Goal: Task Accomplishment & Management: Complete application form

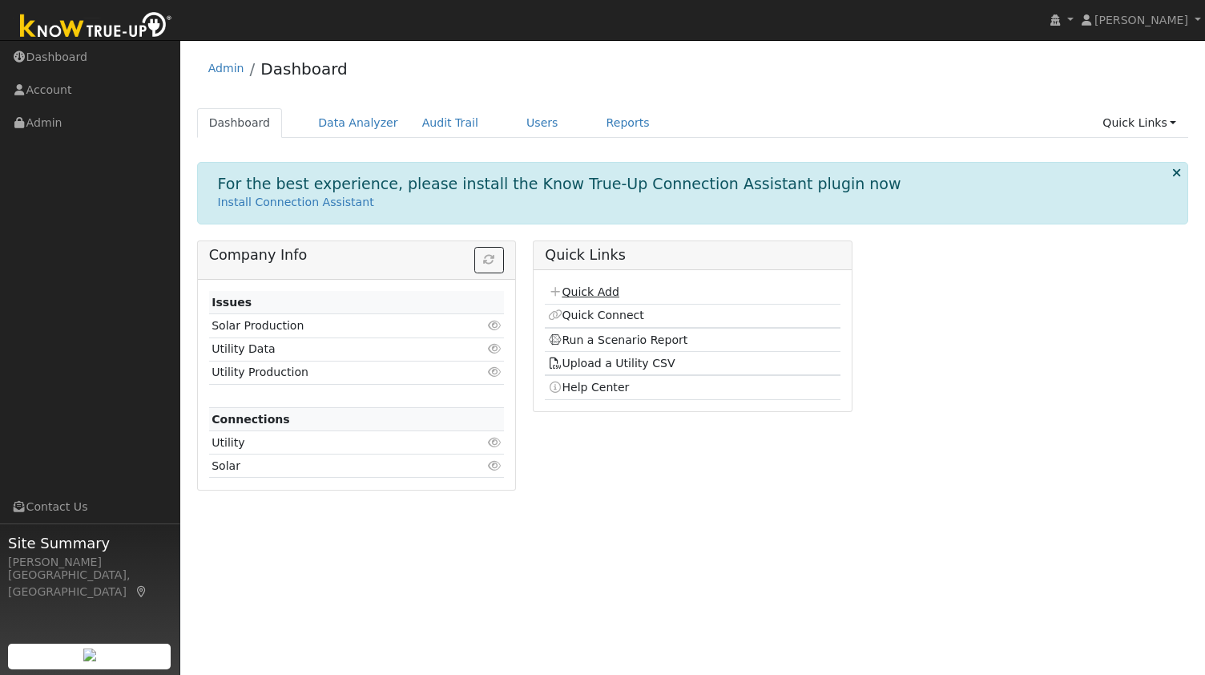
click at [573, 292] on link "Quick Add" at bounding box center [583, 291] width 71 height 13
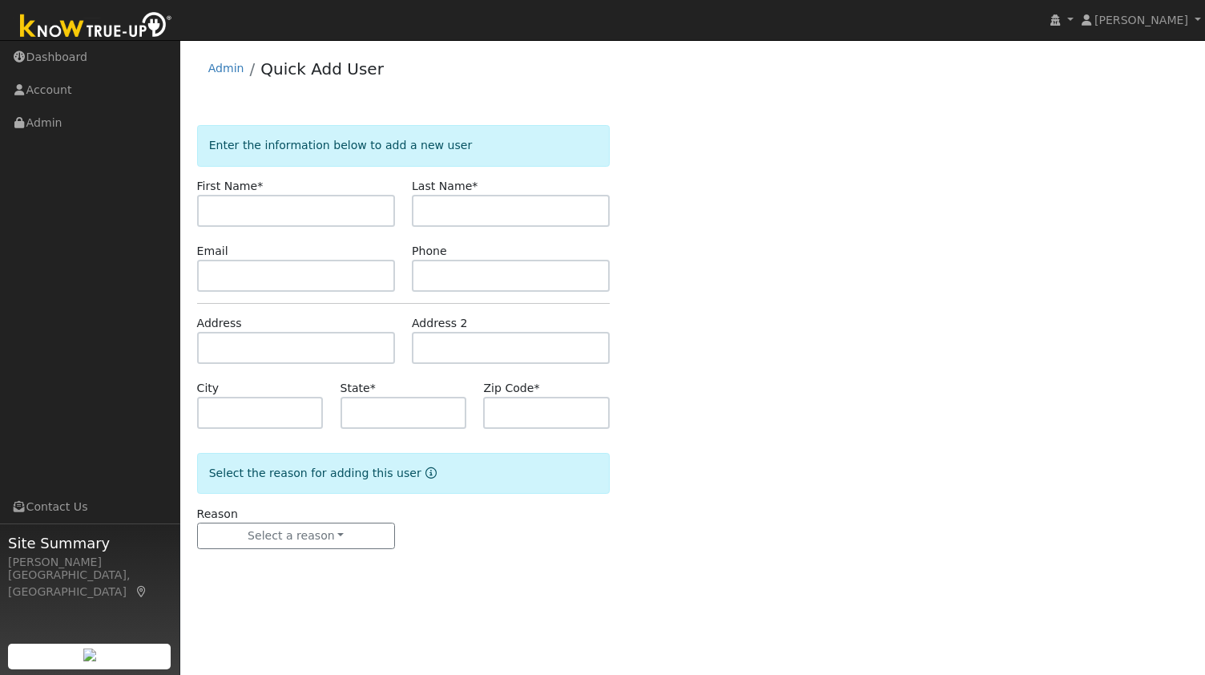
click at [315, 204] on input "text" at bounding box center [296, 211] width 198 height 32
type input "Ron"
paste input "MacArthur"
type input "MacArthur MAIN HOME"
click at [292, 264] on input "text" at bounding box center [296, 276] width 198 height 32
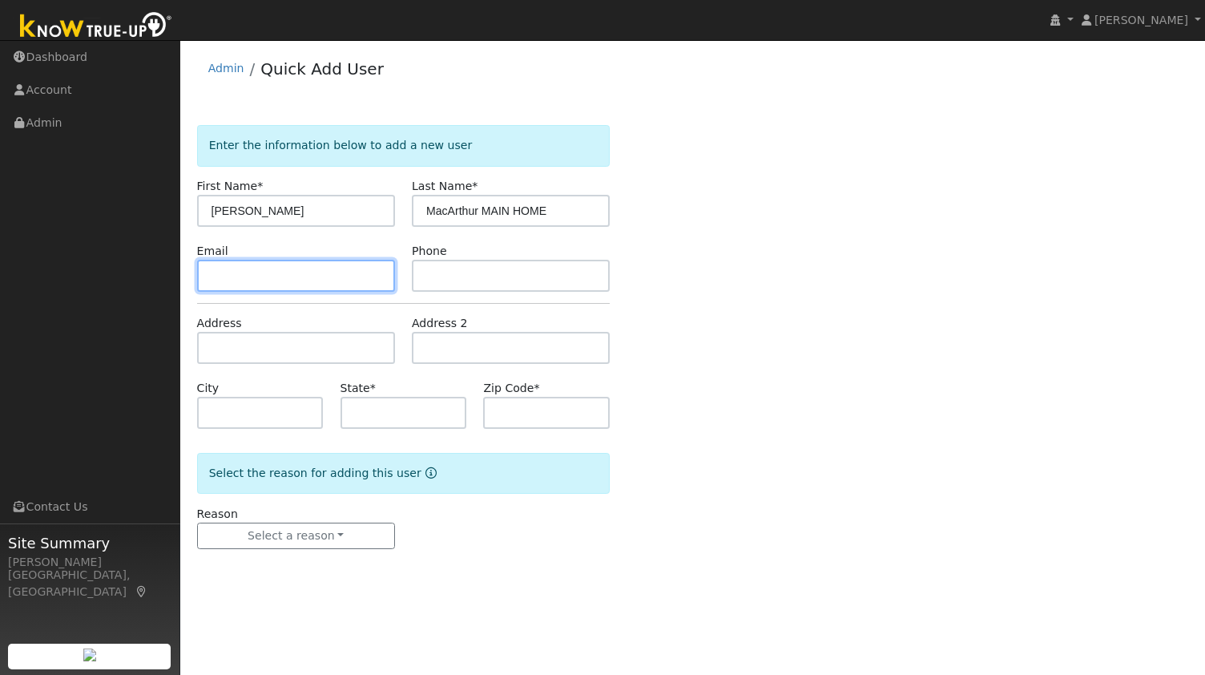
paste input "ron@staleymac.com"
type input "ron@staleymac.com"
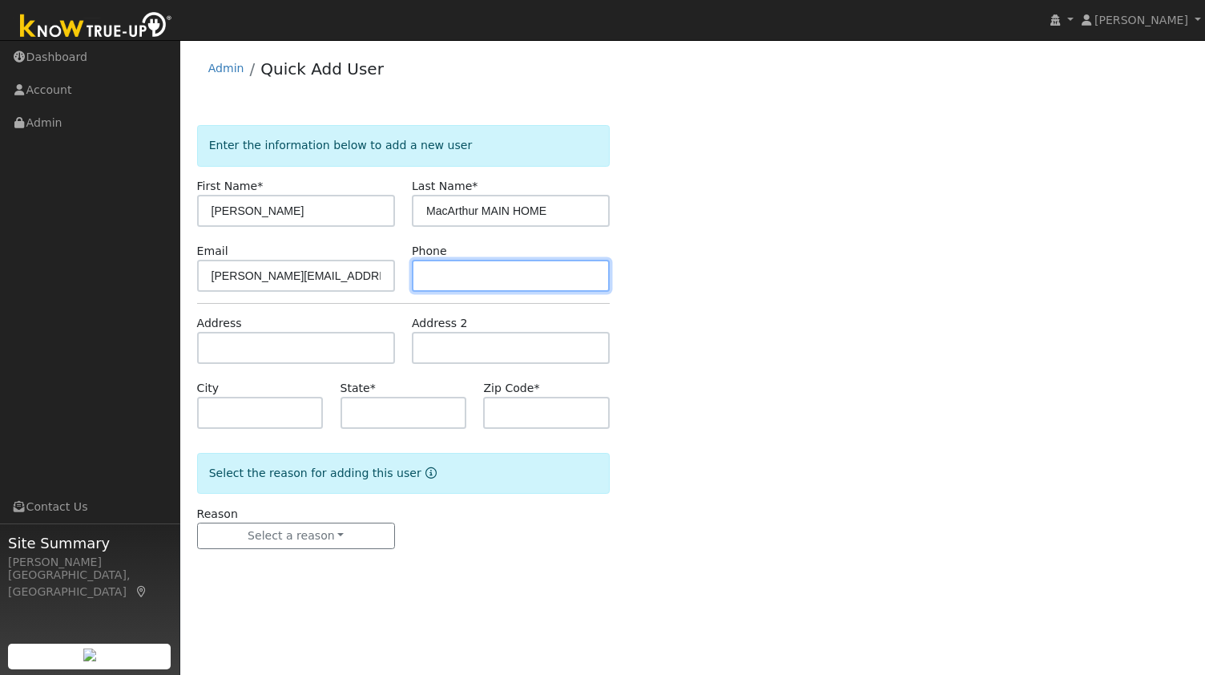
click at [490, 271] on input "text" at bounding box center [511, 276] width 198 height 32
paste input "9258766107"
type input "9258766107"
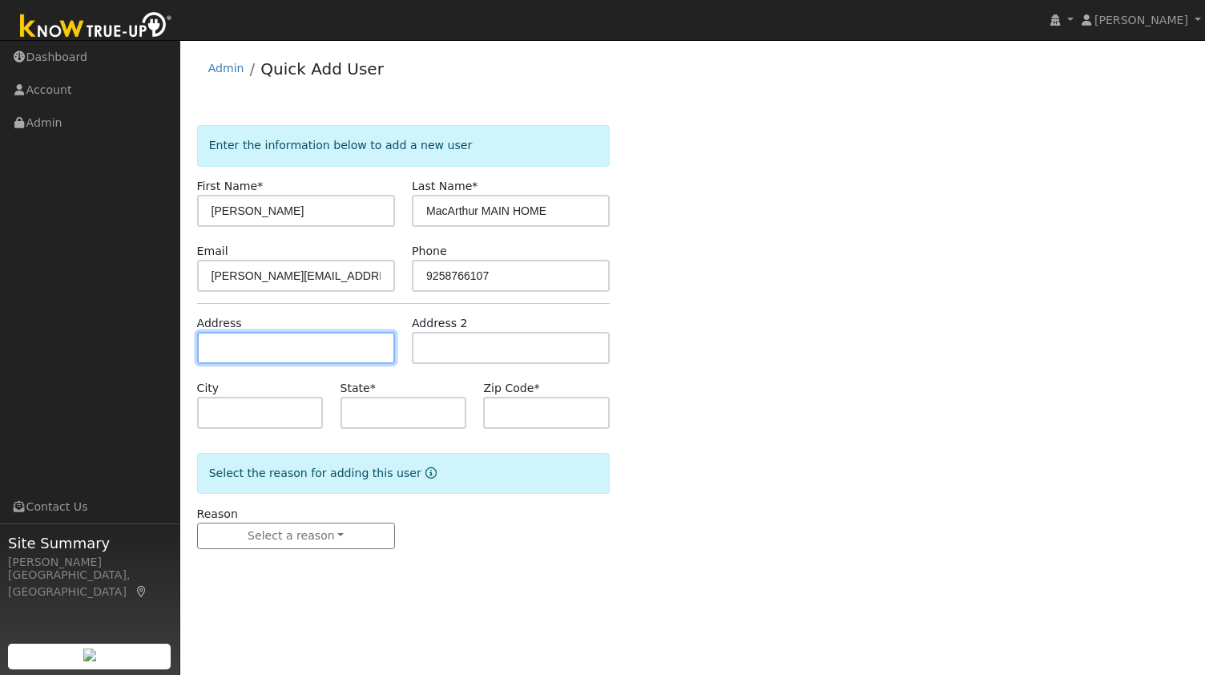
click at [306, 340] on input "text" at bounding box center [296, 348] width 198 height 32
paste input "26 Carmello Road - Walnut Creek, CA 94597"
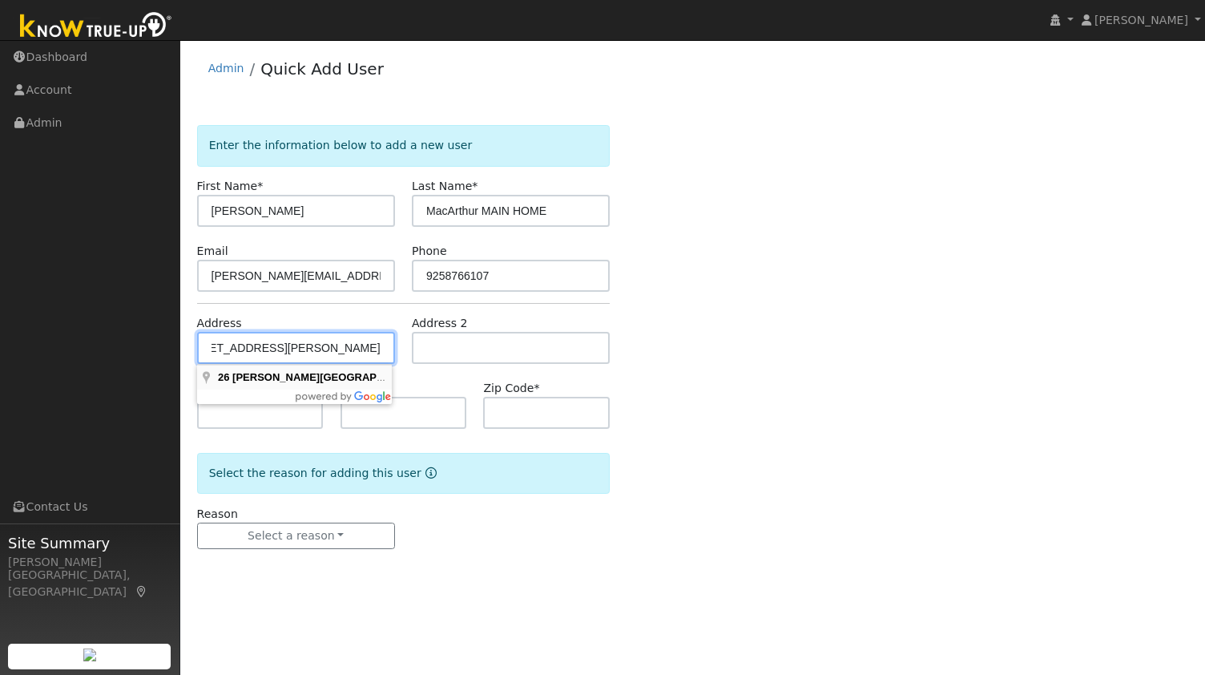
type input "26 Carmello Road"
type input "Walnut Creek"
type input "CA"
type input "94597"
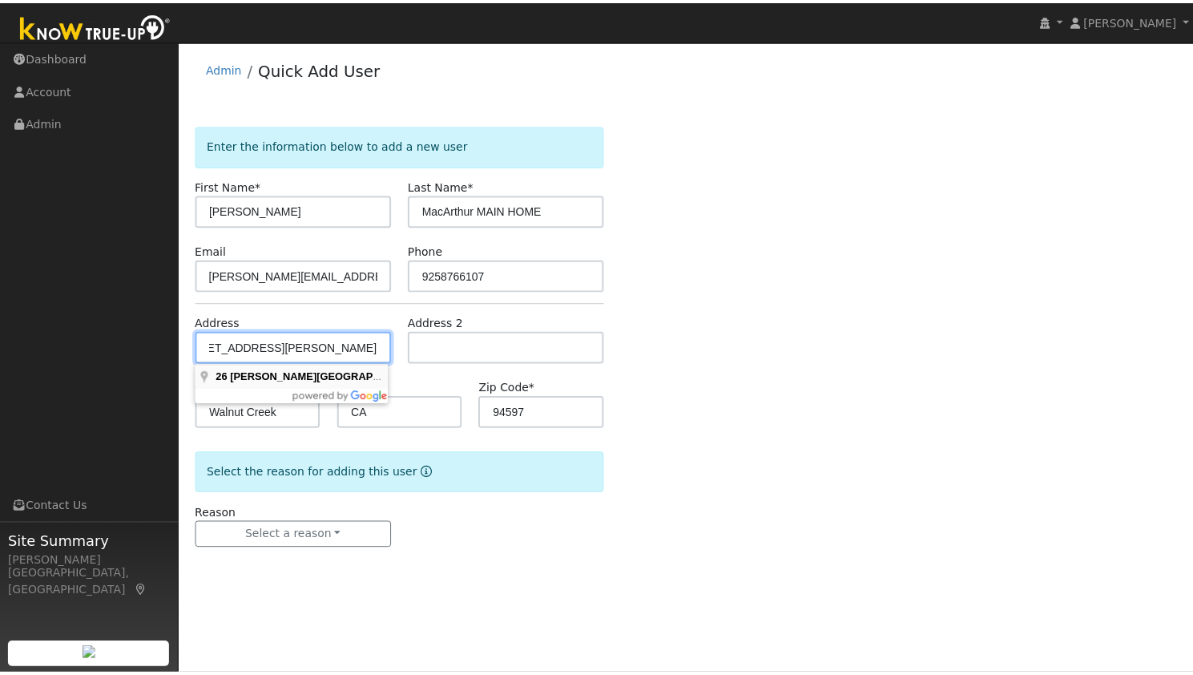
scroll to position [0, 0]
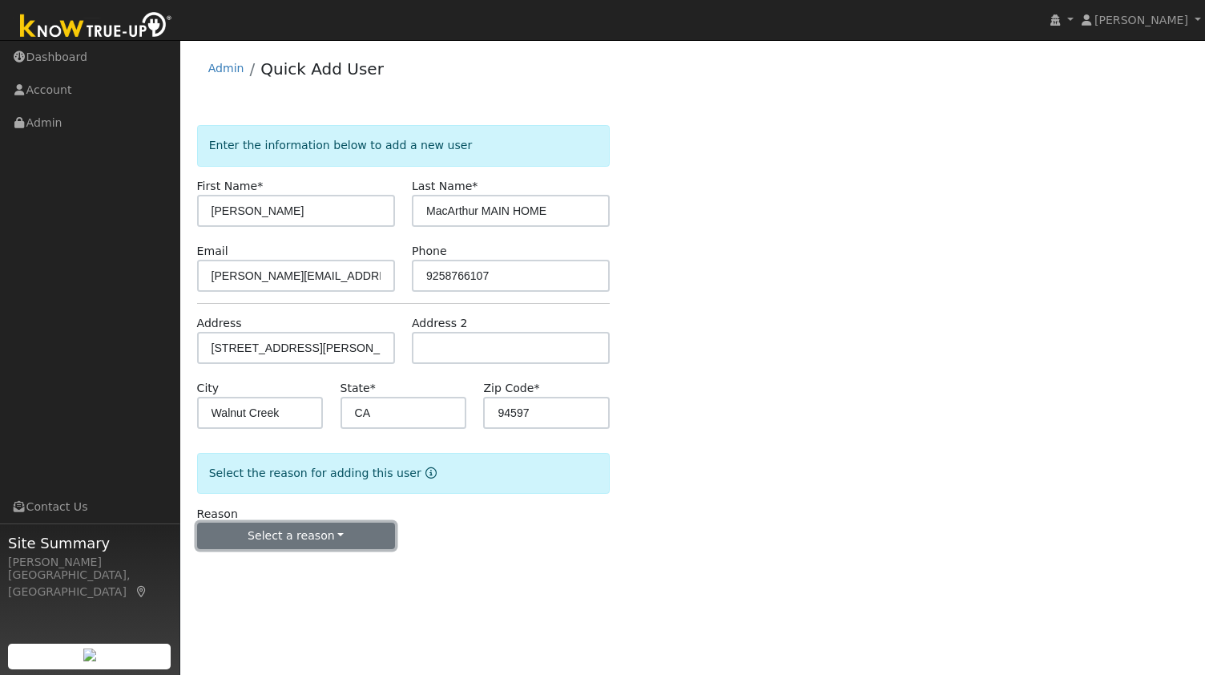
click at [287, 530] on button "Select a reason" at bounding box center [296, 535] width 198 height 27
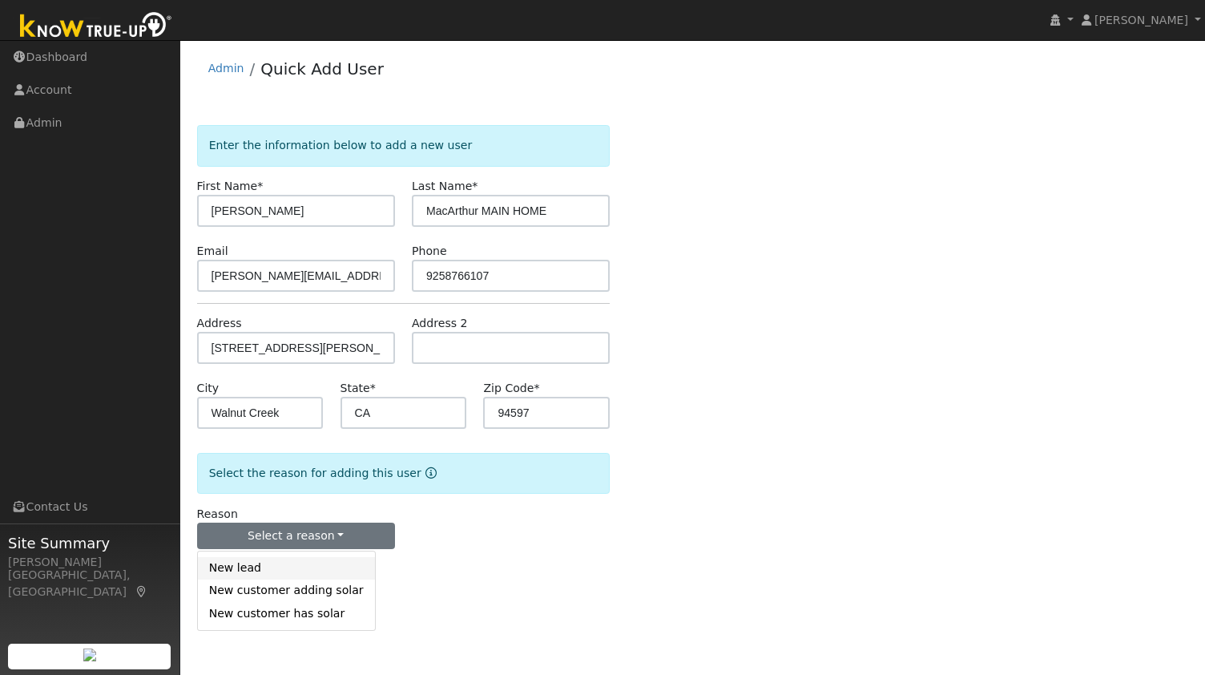
click at [280, 563] on link "New lead" at bounding box center [286, 568] width 177 height 22
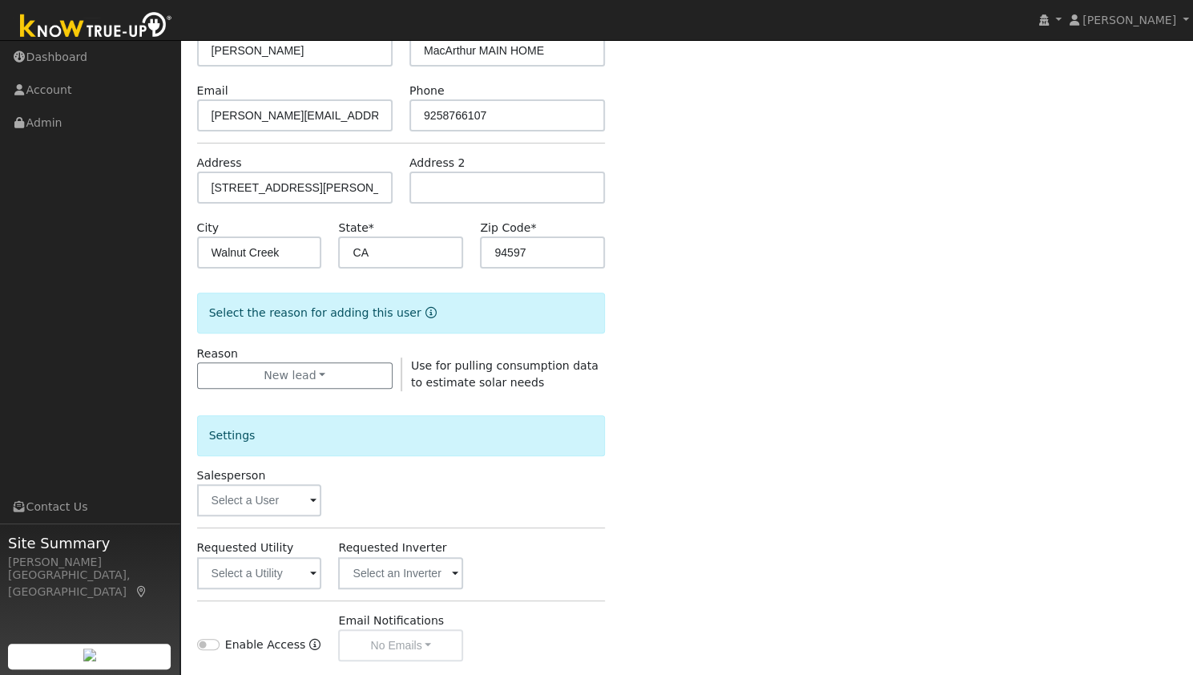
scroll to position [161, 0]
click at [237, 570] on input "text" at bounding box center [259, 572] width 125 height 32
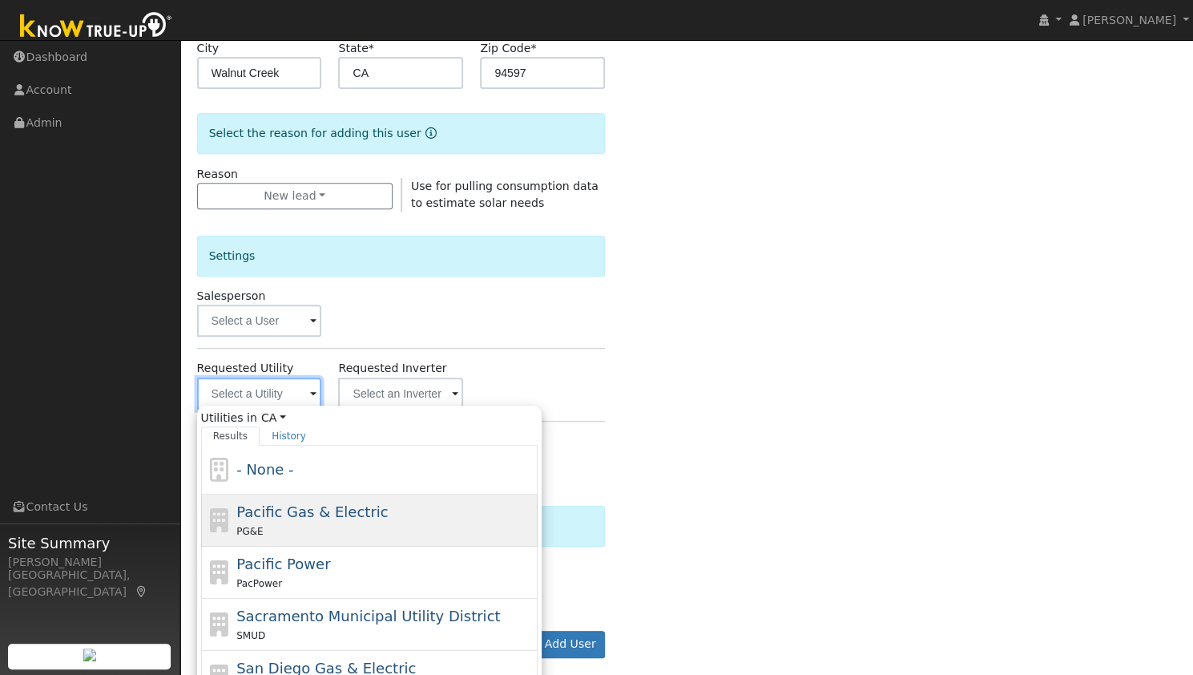
scroll to position [340, 0]
click at [328, 526] on div "PG&E" at bounding box center [384, 530] width 297 height 17
type input "Pacific Gas & Electric"
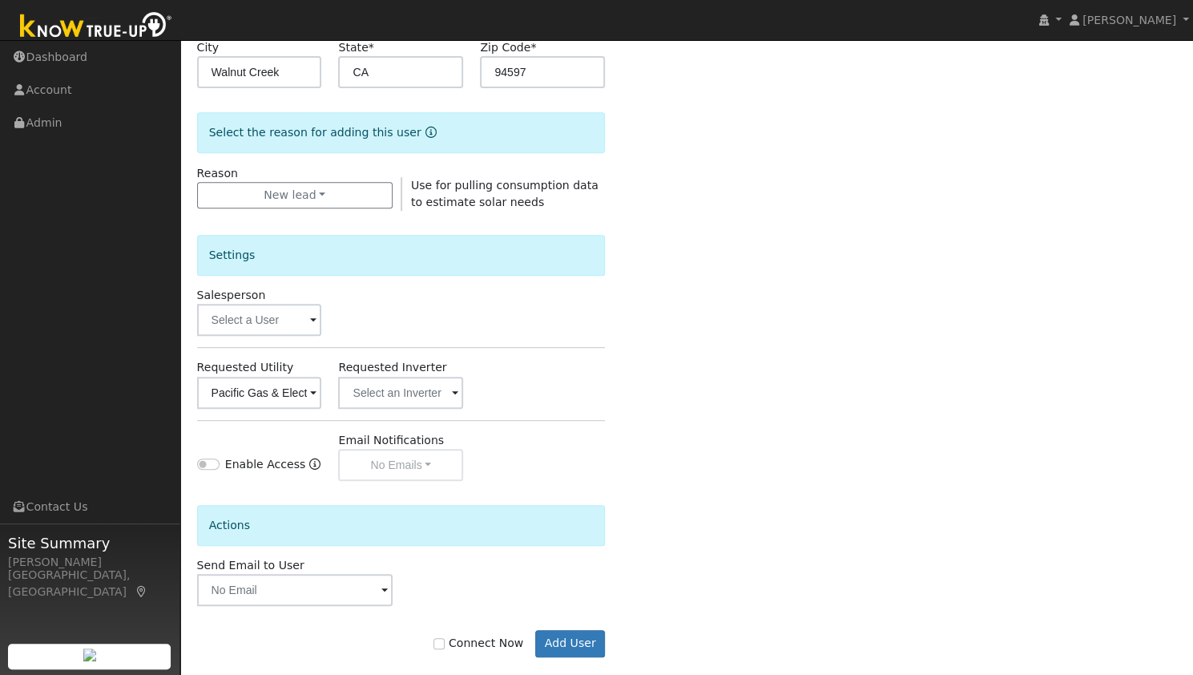
scroll to position [361, 0]
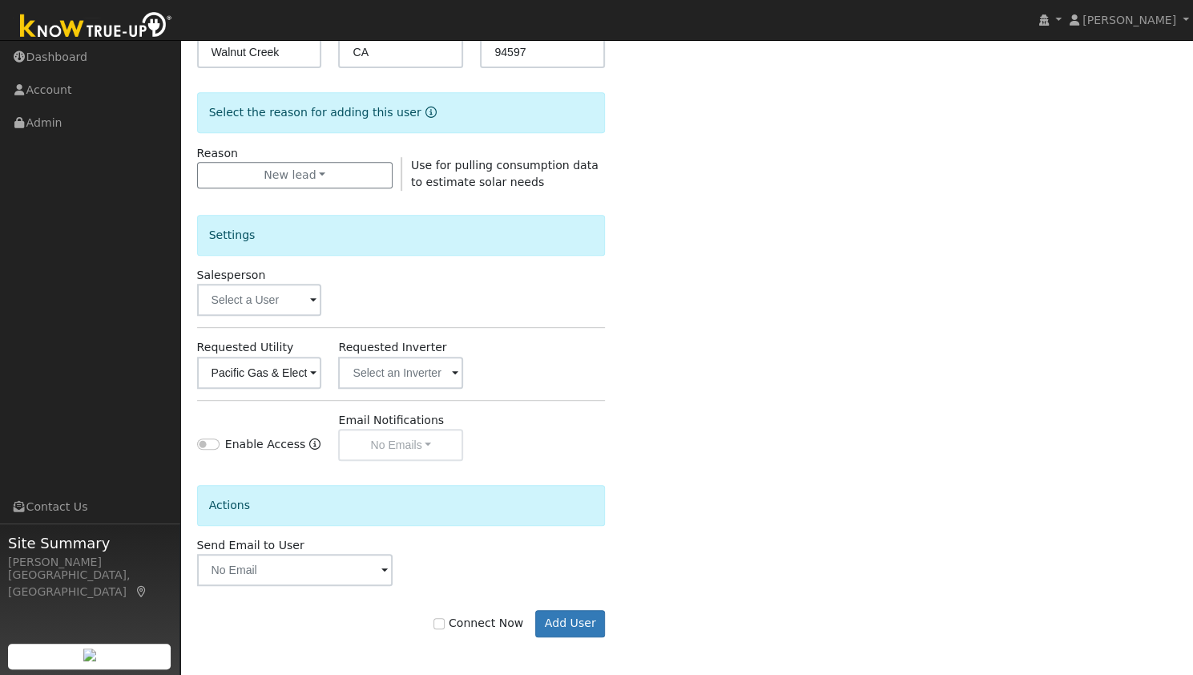
click at [514, 543] on div "Send Email to User Delete Email Template Are you sure you want to delete ? Canc…" at bounding box center [400, 561] width 425 height 49
click at [475, 614] on label "Connect Now" at bounding box center [478, 622] width 90 height 17
click at [445, 618] on input "Connect Now" at bounding box center [438, 623] width 11 height 11
checkbox input "true"
click at [566, 623] on button "Add User" at bounding box center [570, 623] width 70 height 27
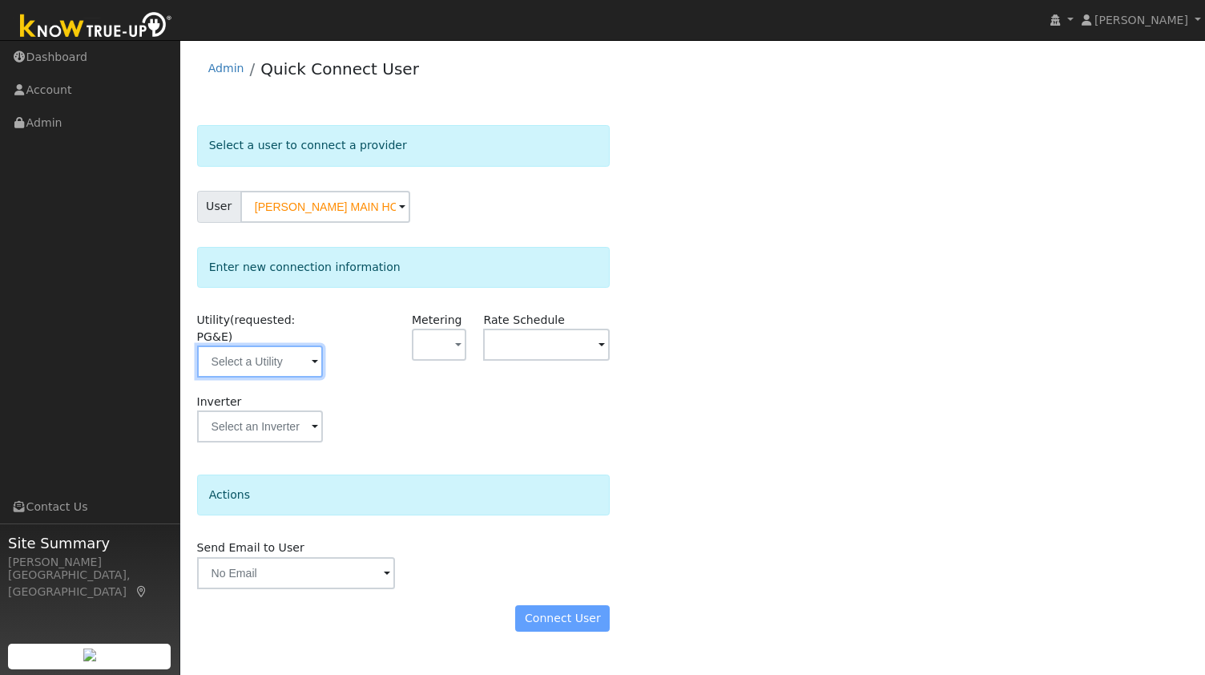
click at [284, 352] on input "text" at bounding box center [260, 361] width 127 height 32
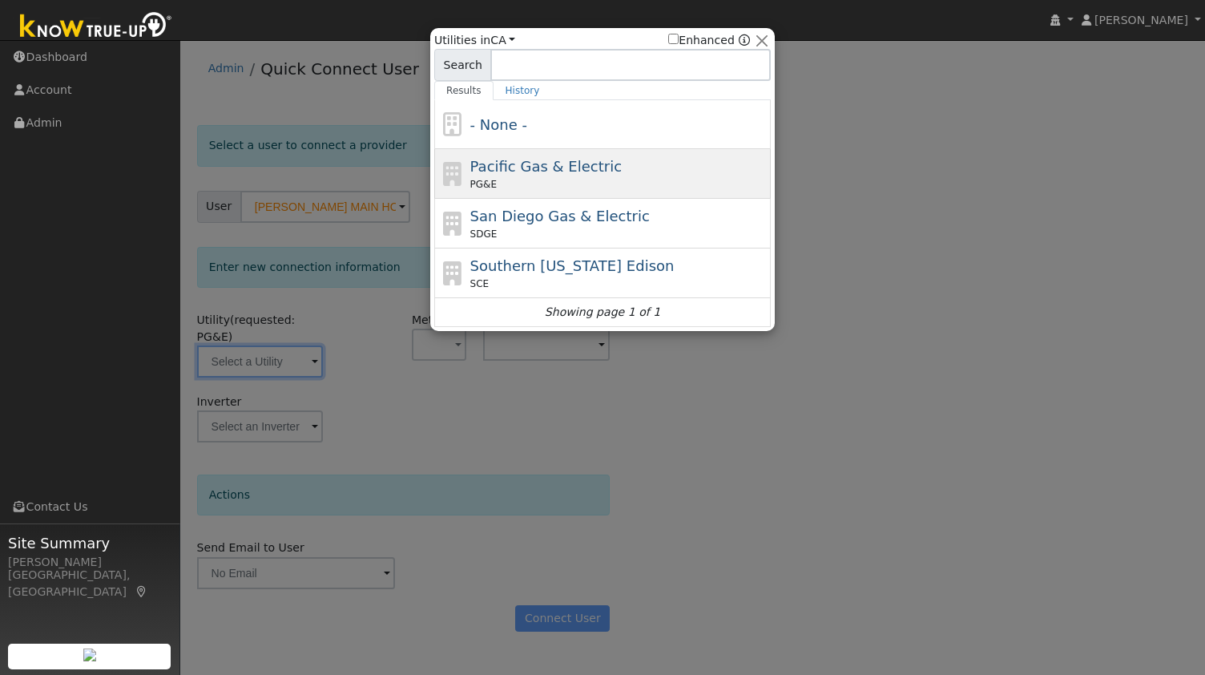
click at [558, 158] on span "Pacific Gas & Electric" at bounding box center [545, 166] width 151 height 17
type input "PG&E"
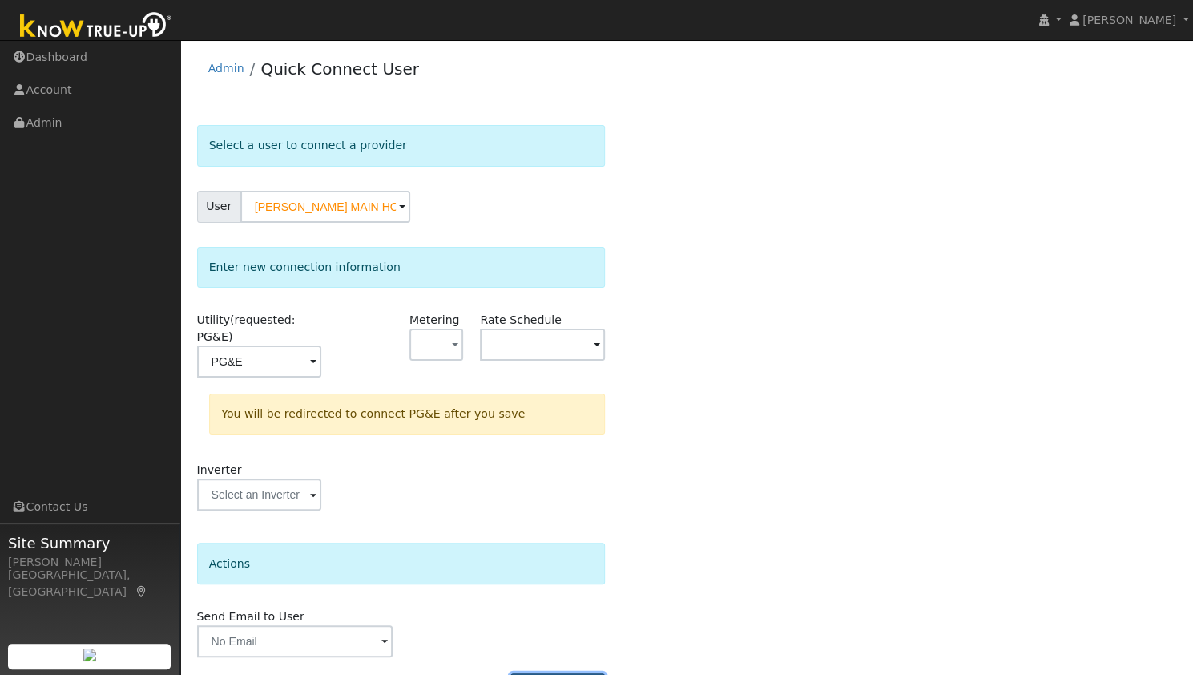
click at [582, 673] on button "Connect User" at bounding box center [557, 686] width 95 height 27
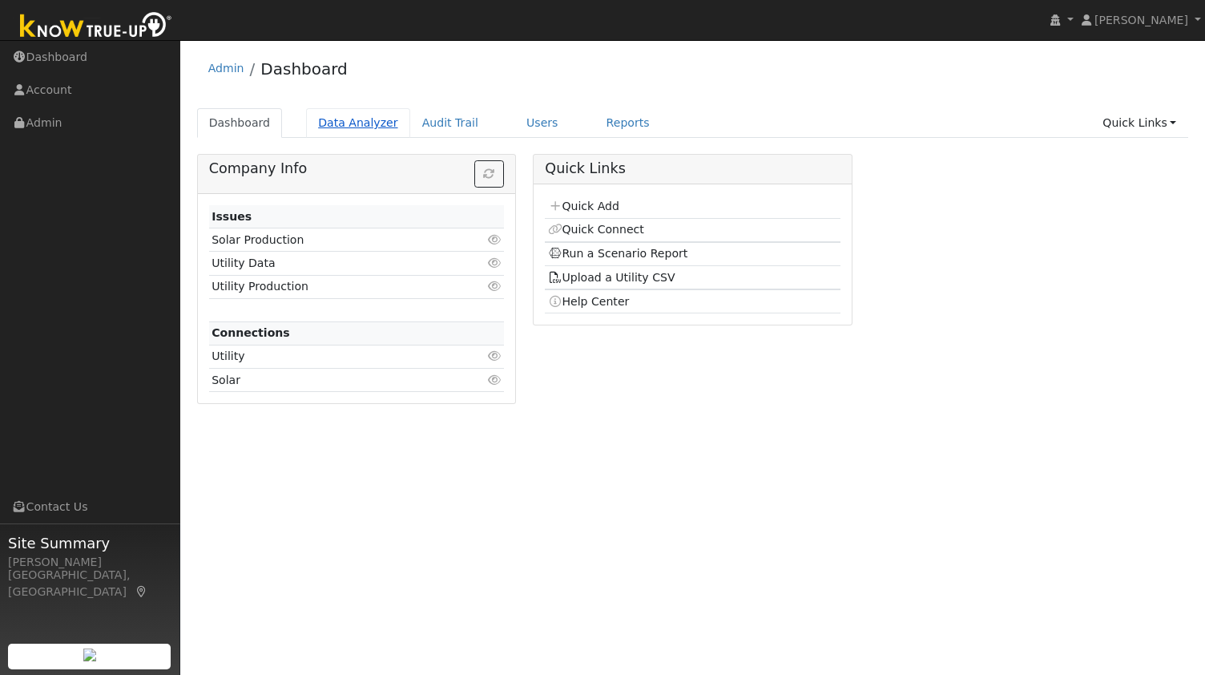
click at [352, 123] on link "Data Analyzer" at bounding box center [358, 123] width 104 height 30
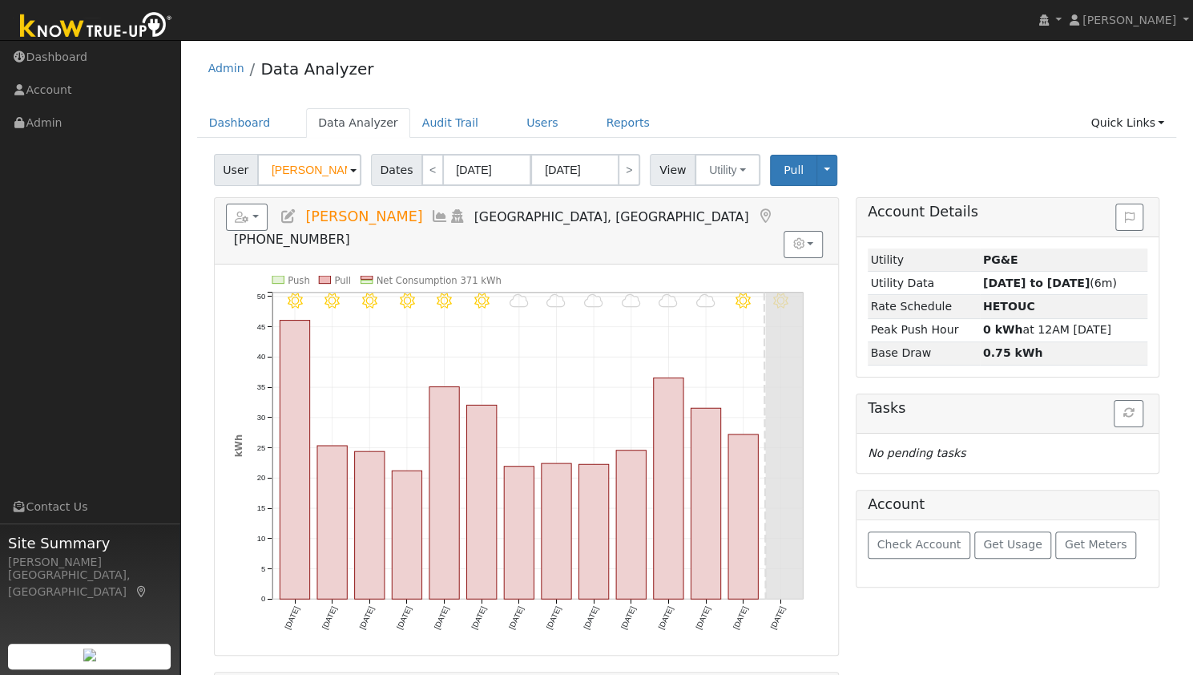
click at [299, 167] on input "[PERSON_NAME]" at bounding box center [309, 170] width 104 height 32
click at [299, 167] on input "Daniella Halperin" at bounding box center [309, 170] width 104 height 32
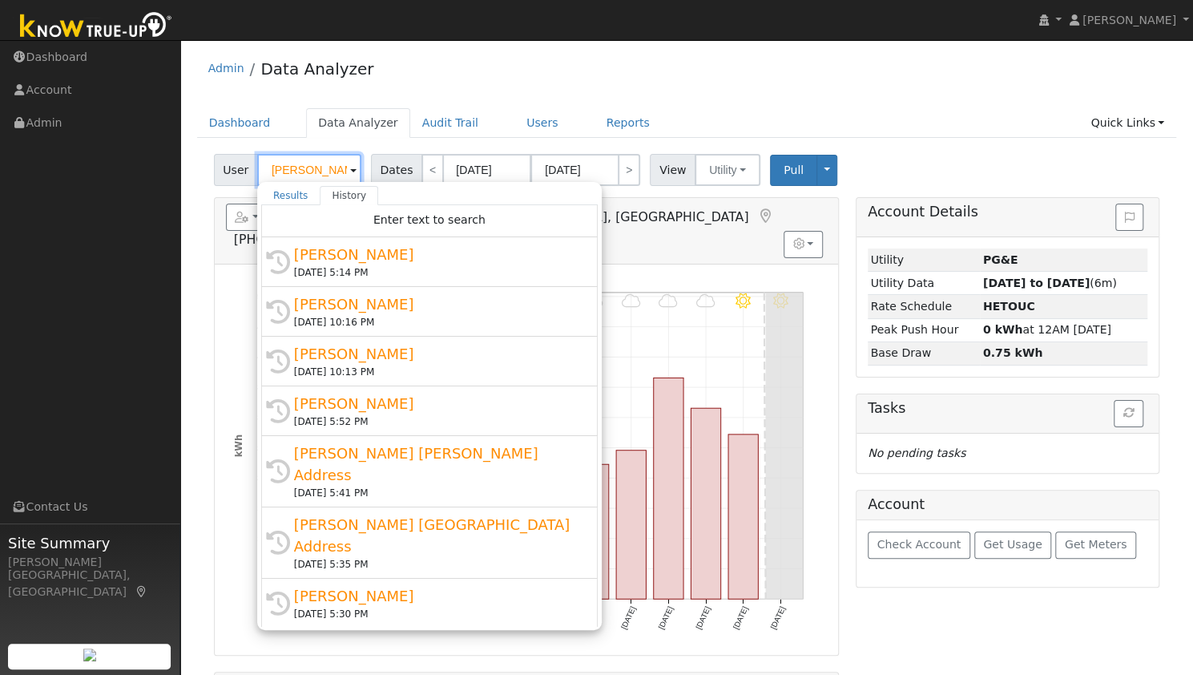
click at [299, 167] on input "Daniella Halperin" at bounding box center [309, 170] width 104 height 32
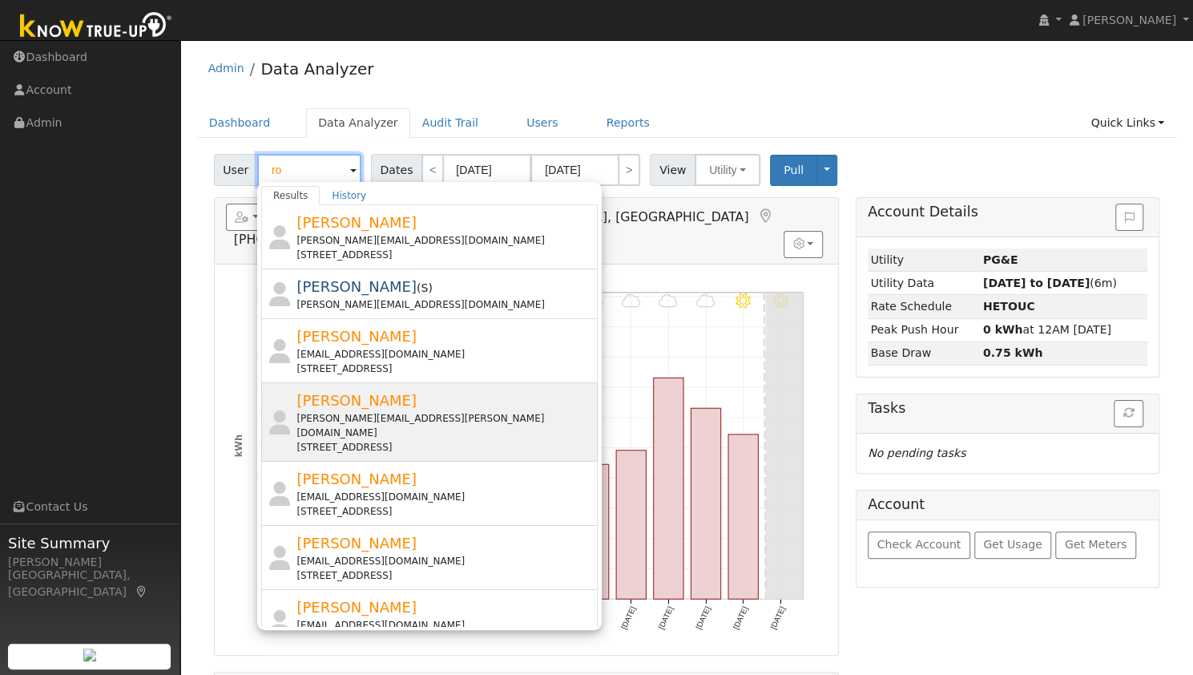
type input "r"
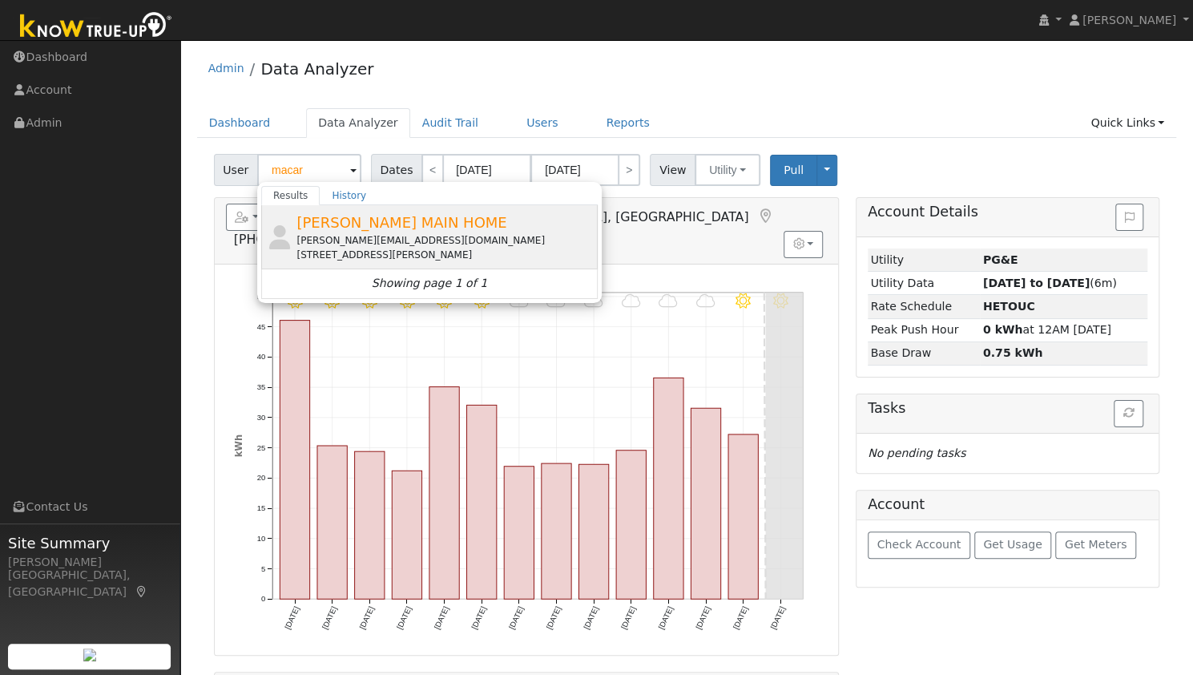
click at [405, 248] on div "[STREET_ADDRESS][PERSON_NAME]" at bounding box center [444, 255] width 297 height 14
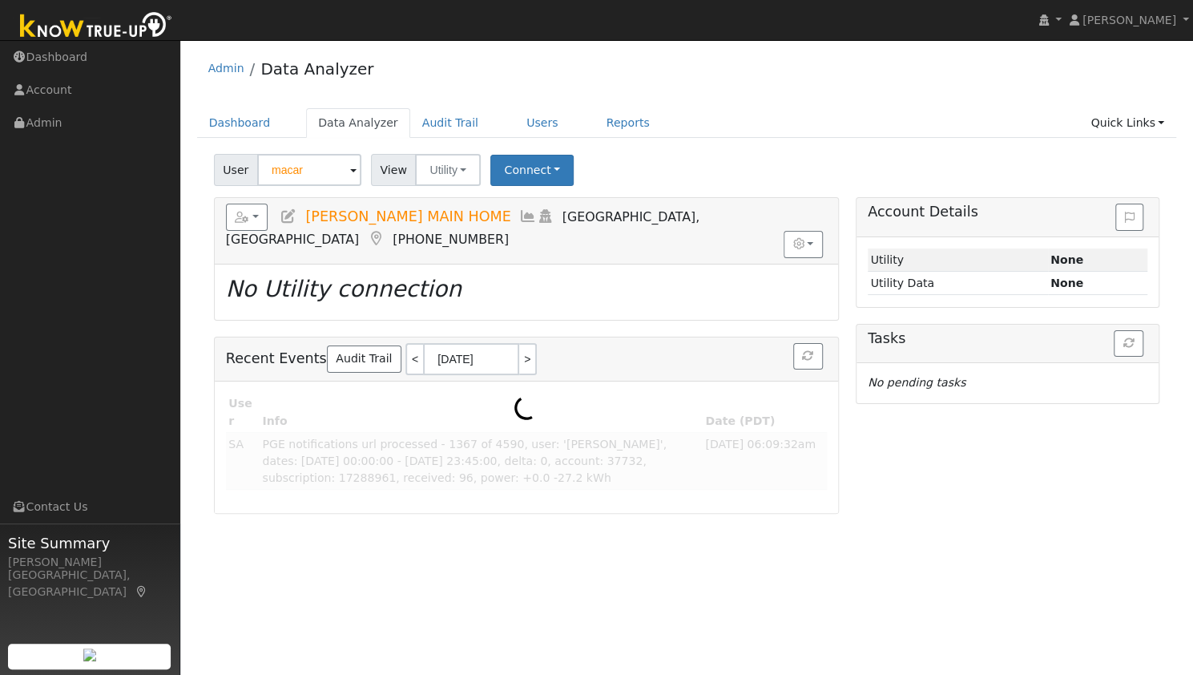
type input "[PERSON_NAME] MAIN HOME"
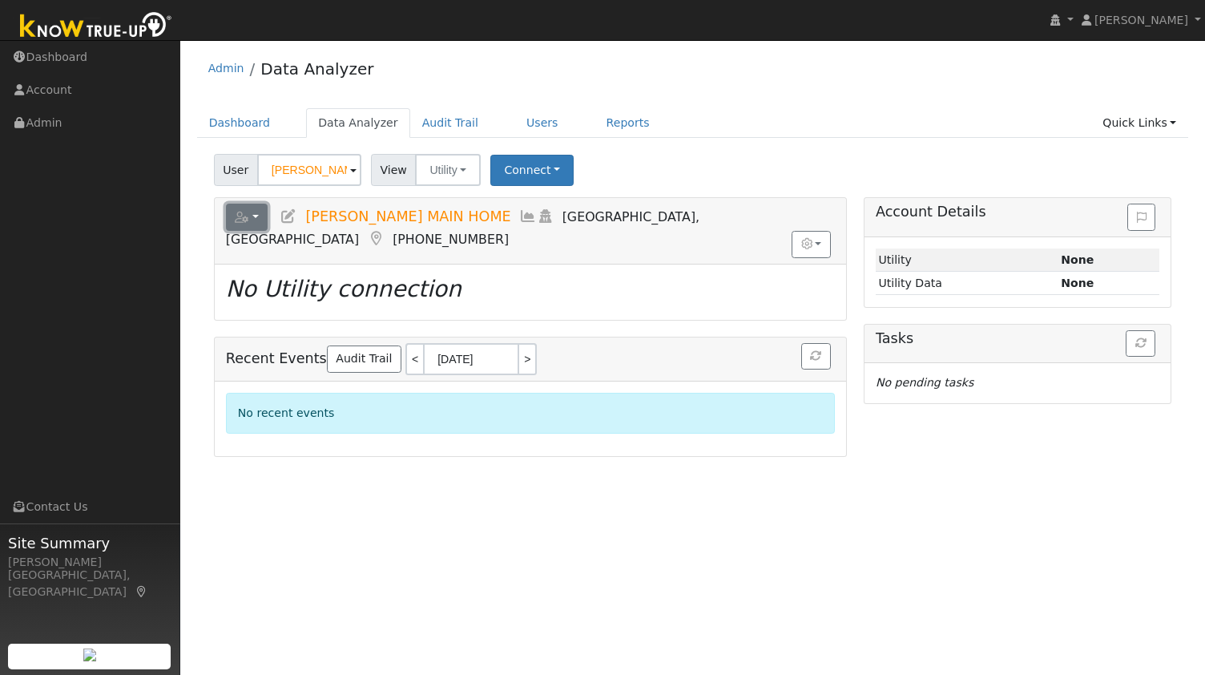
click at [258, 216] on button "button" at bounding box center [247, 216] width 42 height 27
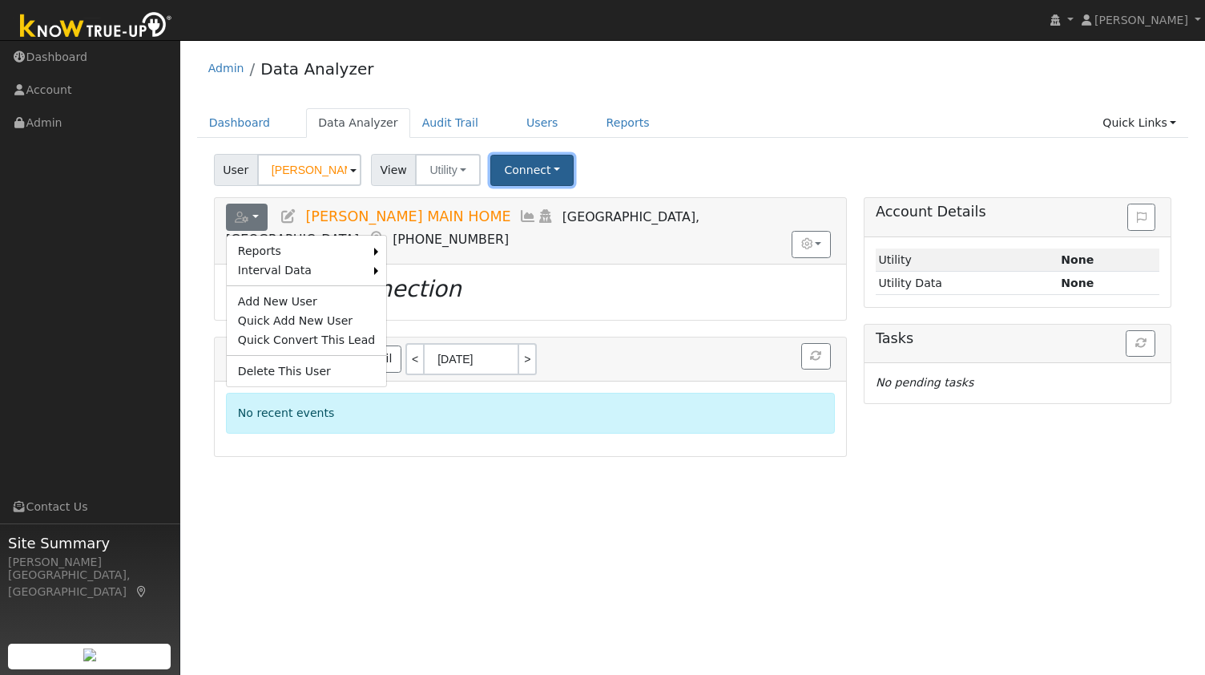
click at [519, 155] on button "Connect" at bounding box center [531, 170] width 83 height 31
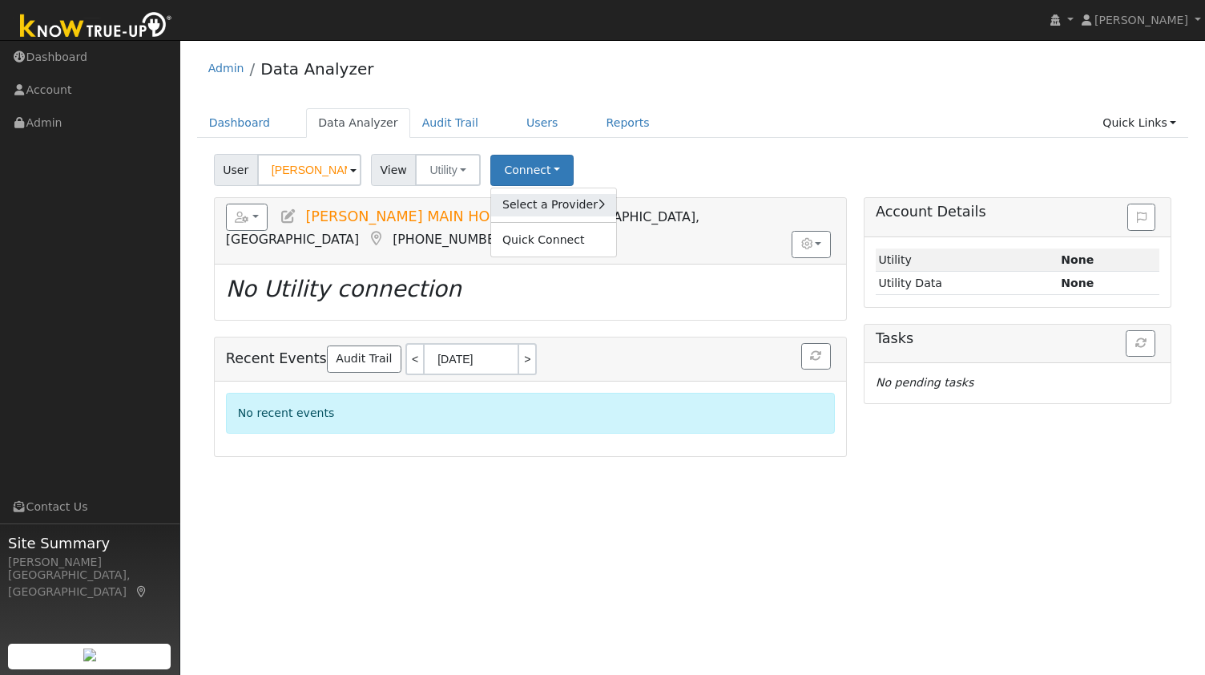
click at [541, 201] on link "Select a Provider" at bounding box center [553, 205] width 125 height 22
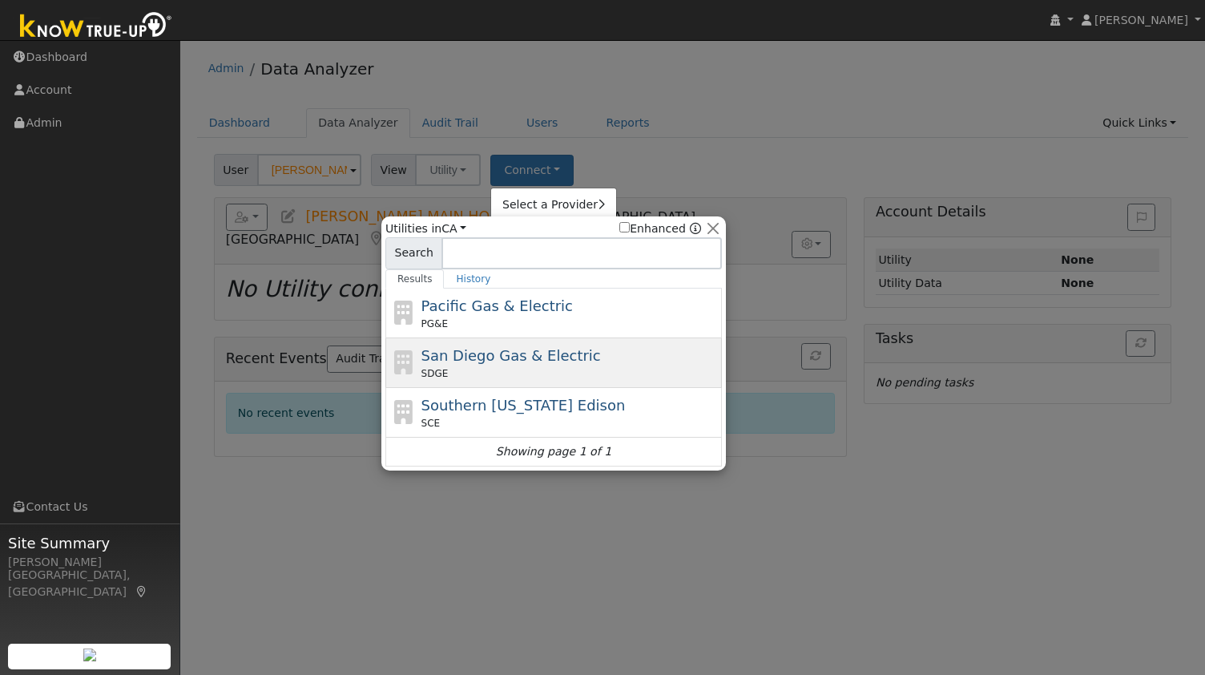
click at [486, 359] on span "San Diego Gas & Electric" at bounding box center [510, 355] width 179 height 17
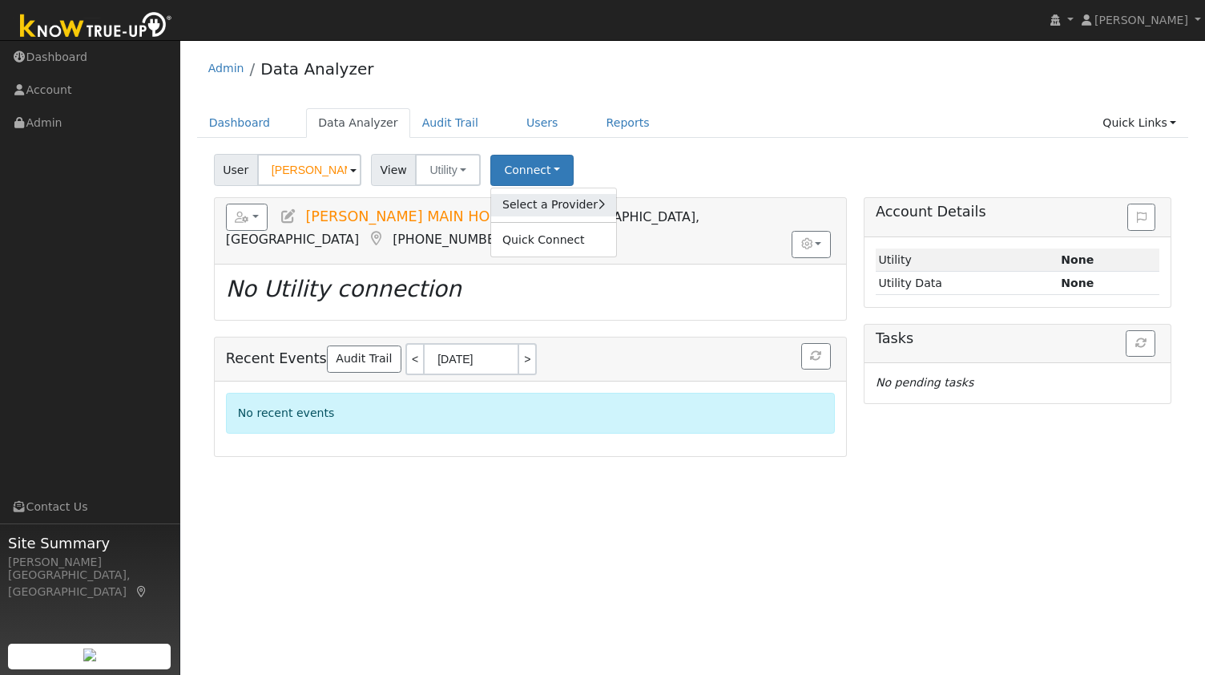
click at [534, 214] on link "Select a Provider" at bounding box center [553, 205] width 125 height 22
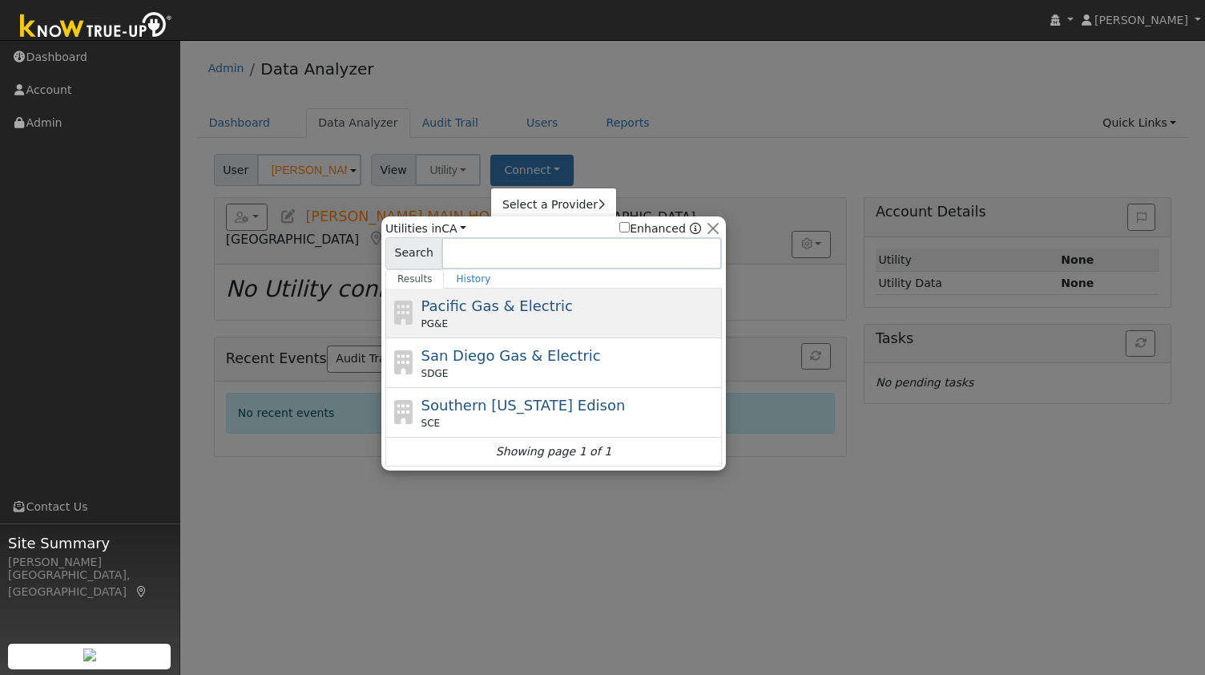
click at [491, 308] on span "Pacific Gas & Electric" at bounding box center [496, 305] width 151 height 17
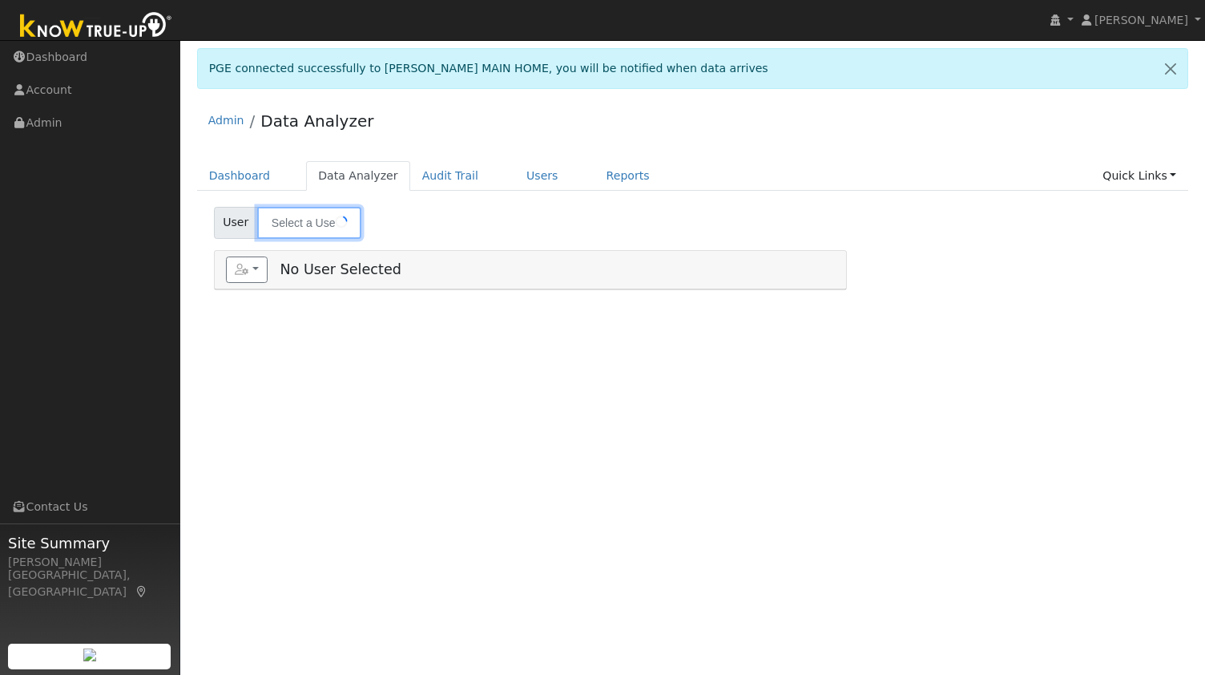
type input "[PERSON_NAME] MAIN HOME"
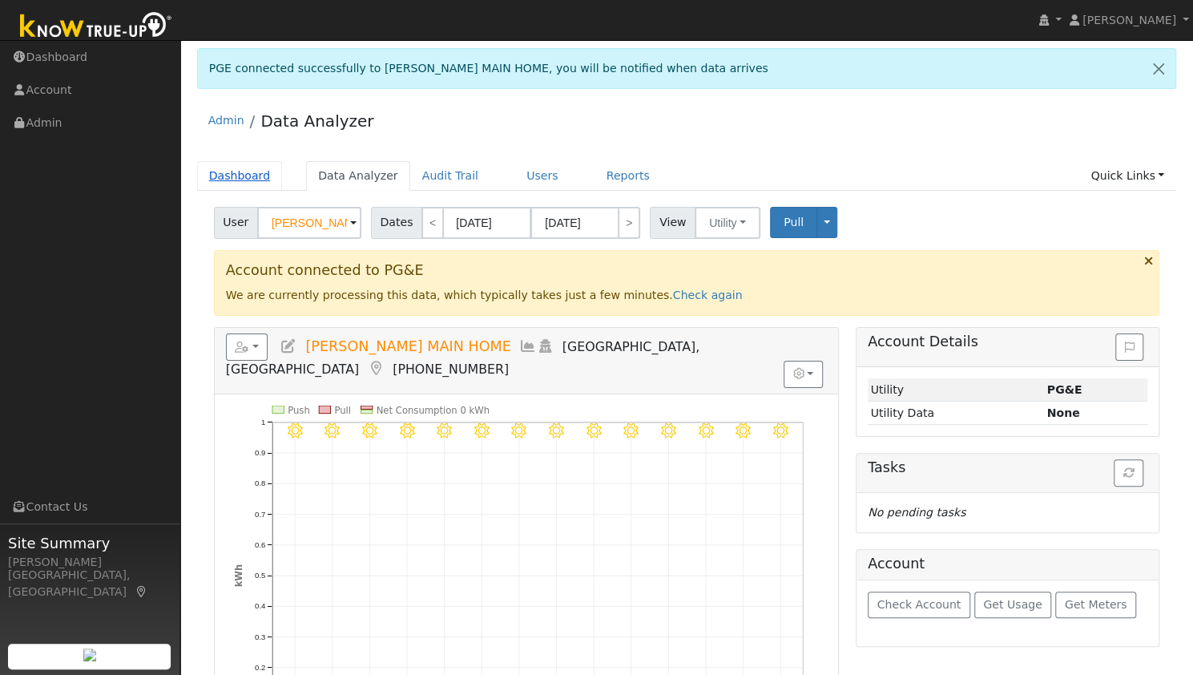
click at [252, 177] on link "Dashboard" at bounding box center [240, 176] width 86 height 30
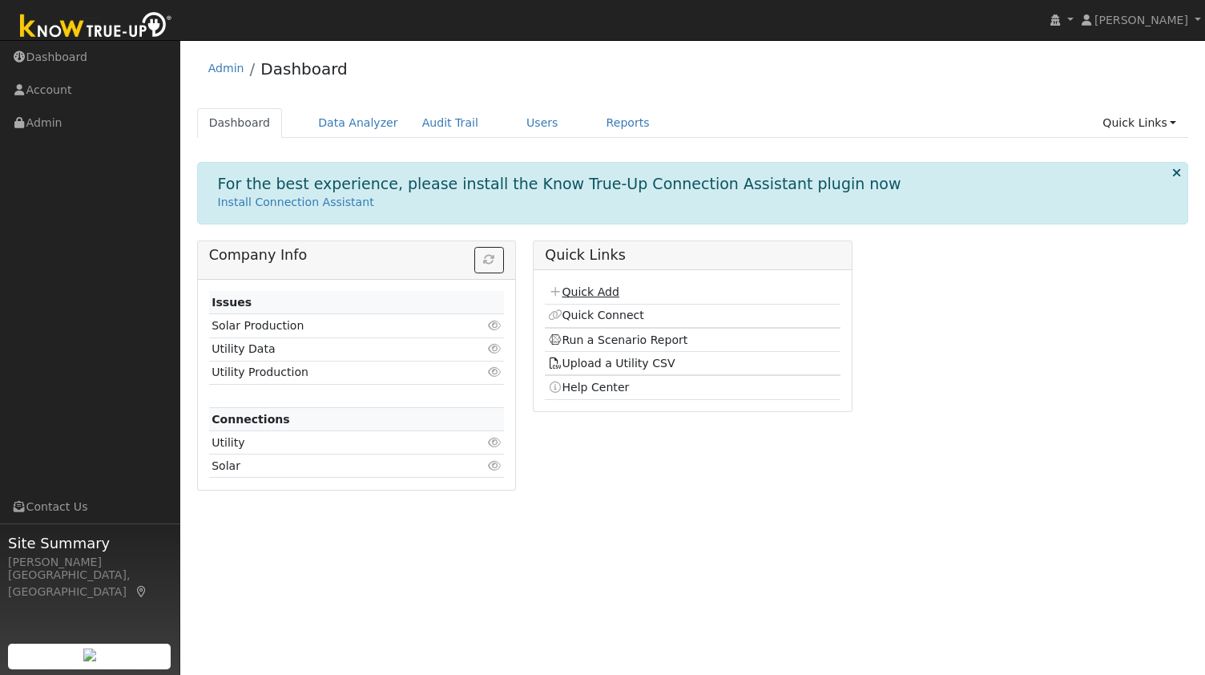
click at [588, 293] on link "Quick Add" at bounding box center [583, 291] width 71 height 13
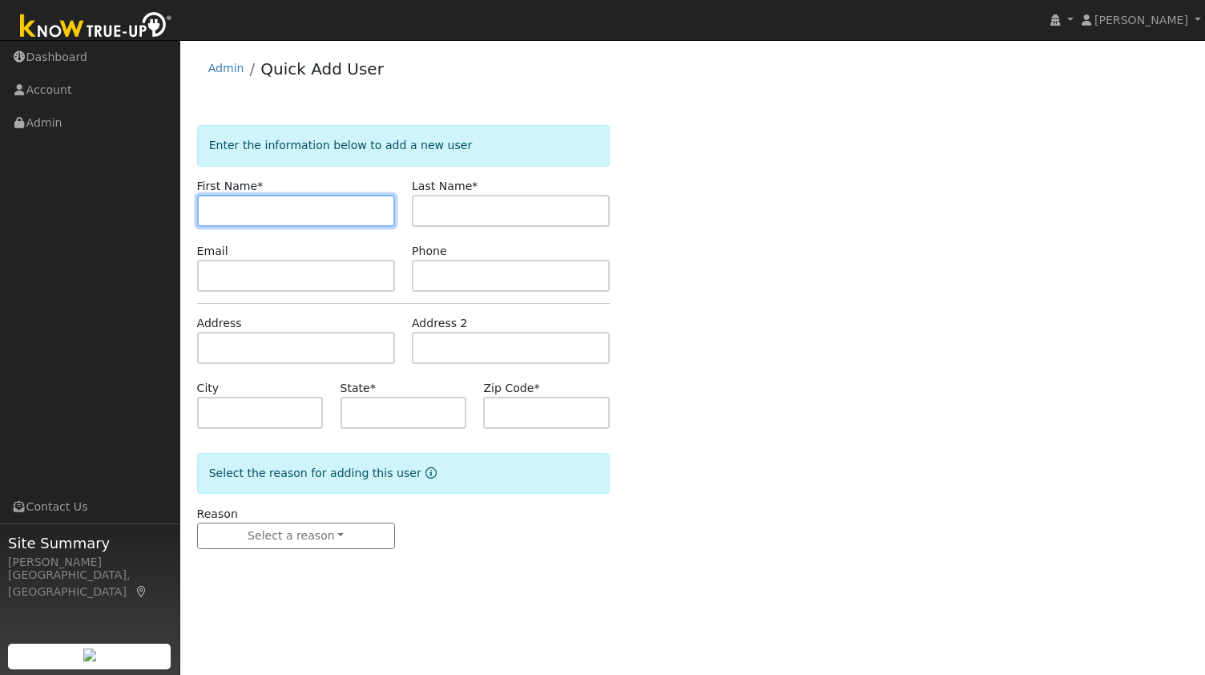
paste input "[PERSON_NAME]"
type input "[PERSON_NAME]"
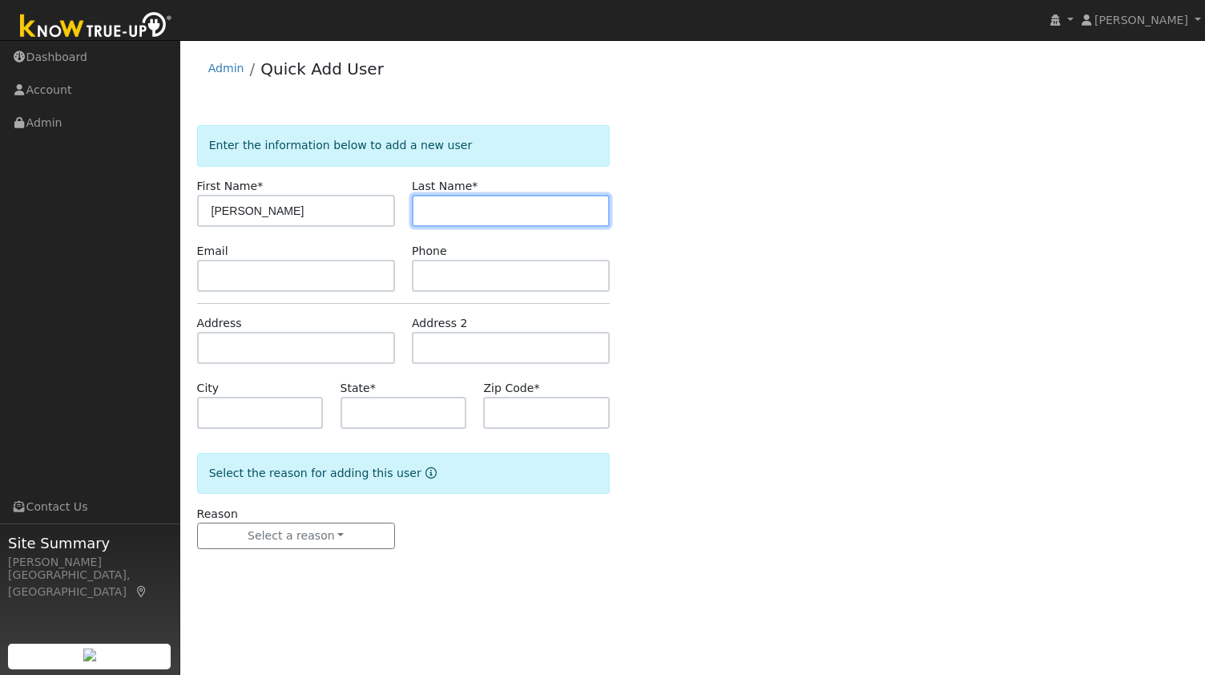
paste input "MacArthur"
type input "[PERSON_NAME]"
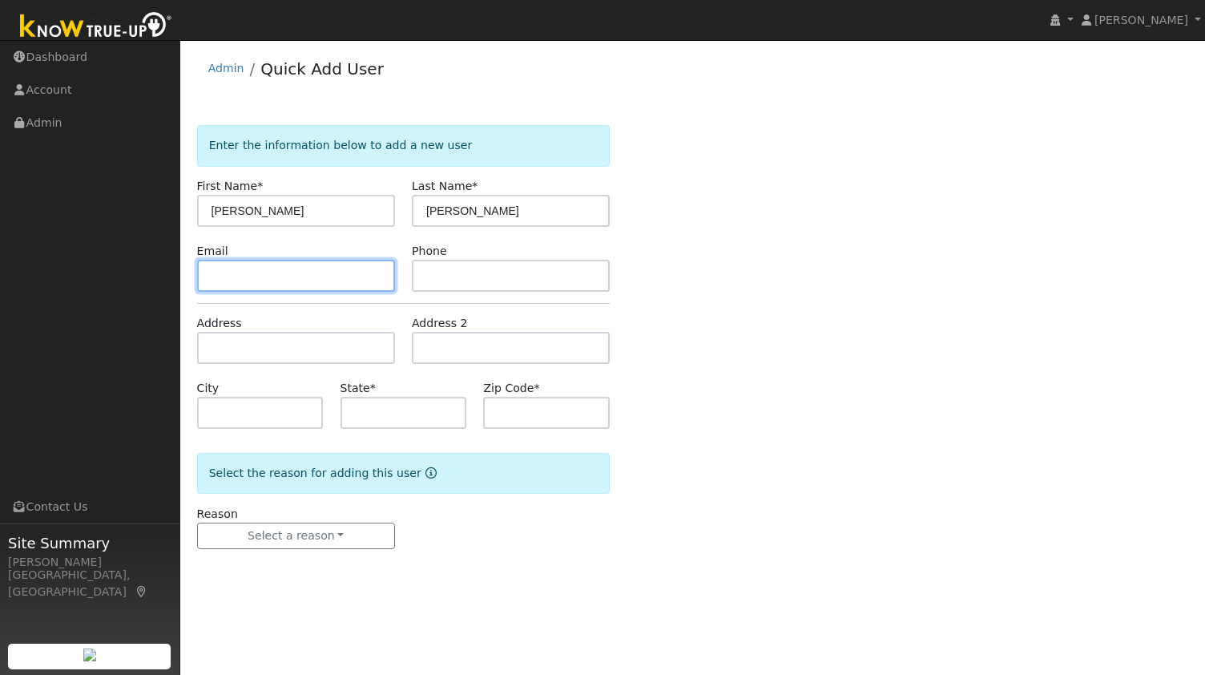
click at [295, 272] on input "text" at bounding box center [296, 276] width 198 height 32
paste input "9258766107"
type input "9258766107"
drag, startPoint x: 295, startPoint y: 272, endPoint x: 53, endPoint y: 251, distance: 242.9
click at [53, 251] on div "Sam Moore Sam Moore Profile My Company Help Center Terms Of Service See What's …" at bounding box center [602, 357] width 1205 height 635
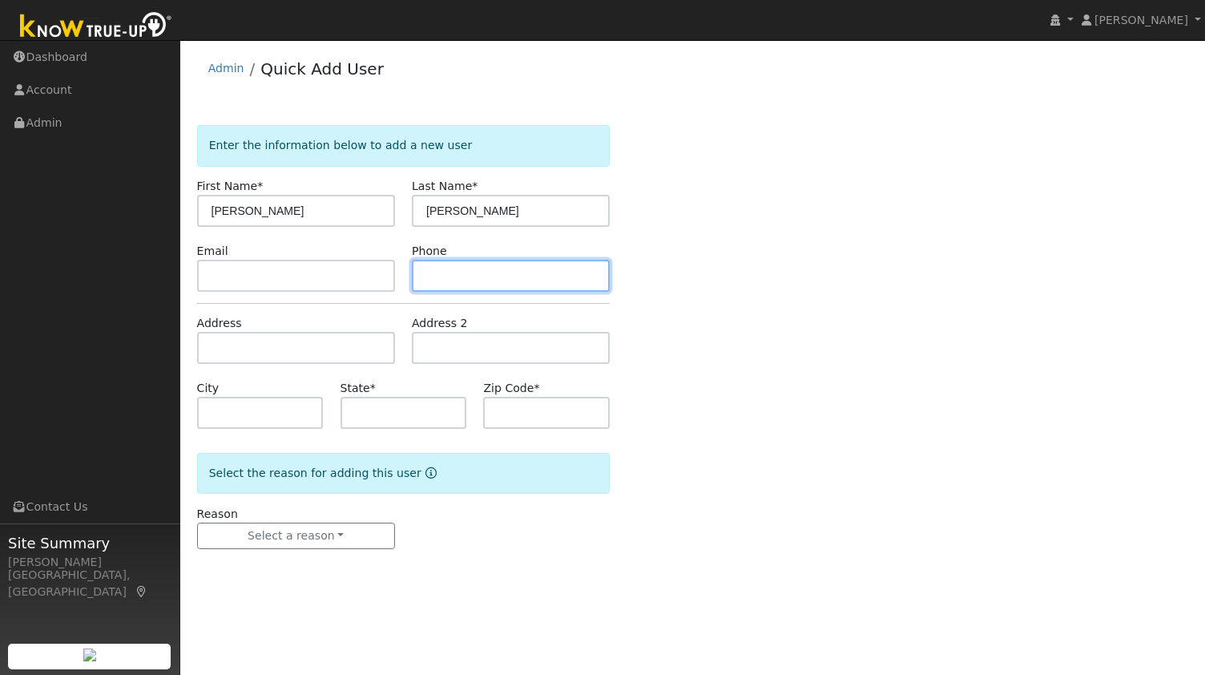
click at [425, 276] on input "text" at bounding box center [511, 276] width 198 height 32
paste input "9258766107"
type input "9258766107"
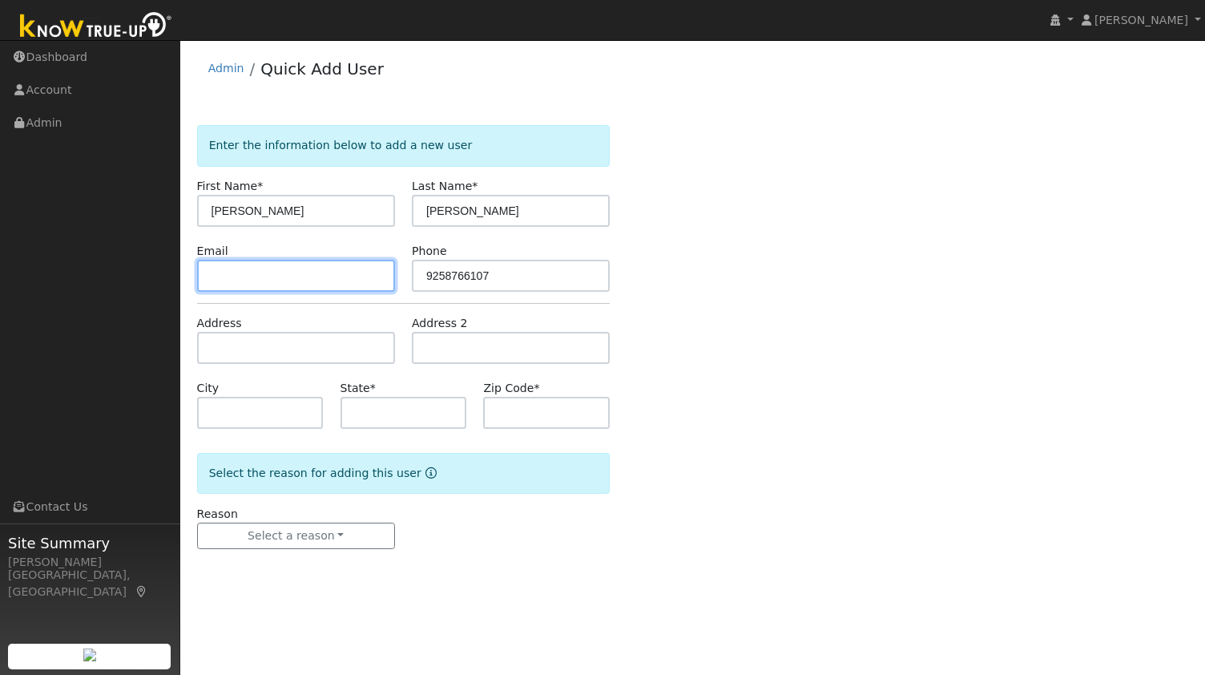
click at [308, 279] on input "text" at bounding box center [296, 276] width 198 height 32
paste input "ron@staleymac.com"
type input "ron@staleymac.com"
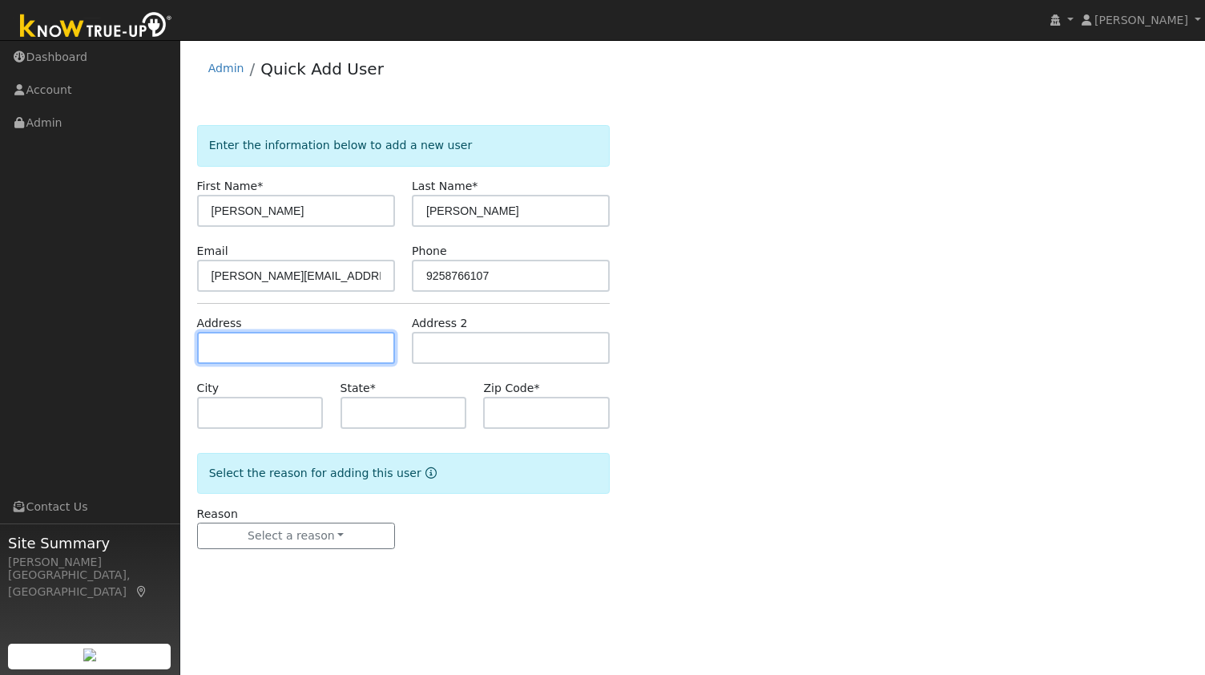
click at [295, 349] on input "text" at bounding box center [296, 348] width 198 height 32
paste input "26 Carmello Road - Walnut Creek, CA 94597"
type input "26 Carmello Road"
type input "Walnut Creek"
type input "CA"
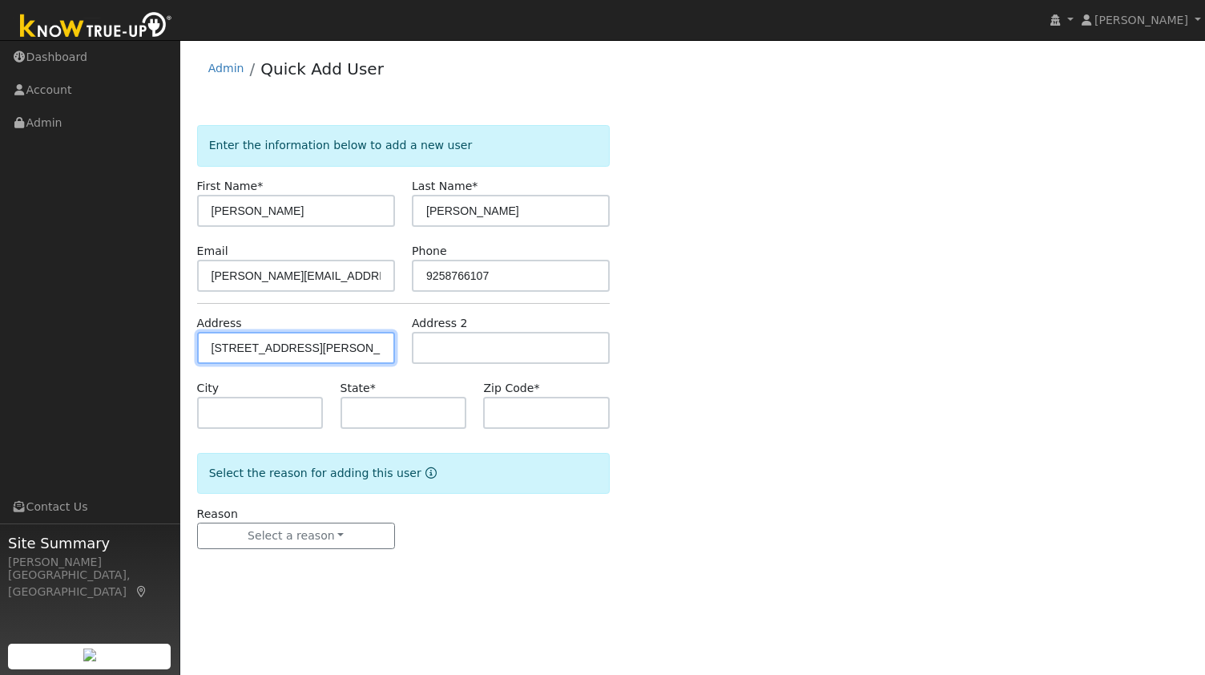
type input "94597"
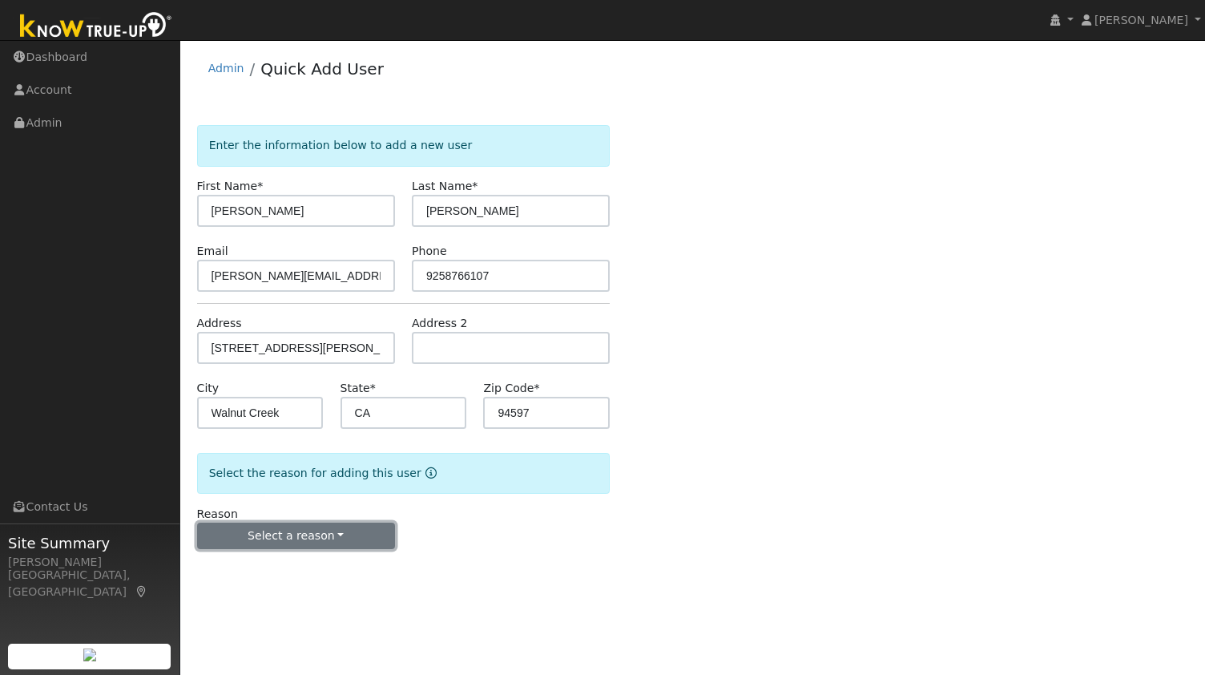
click at [287, 530] on button "Select a reason" at bounding box center [296, 535] width 198 height 27
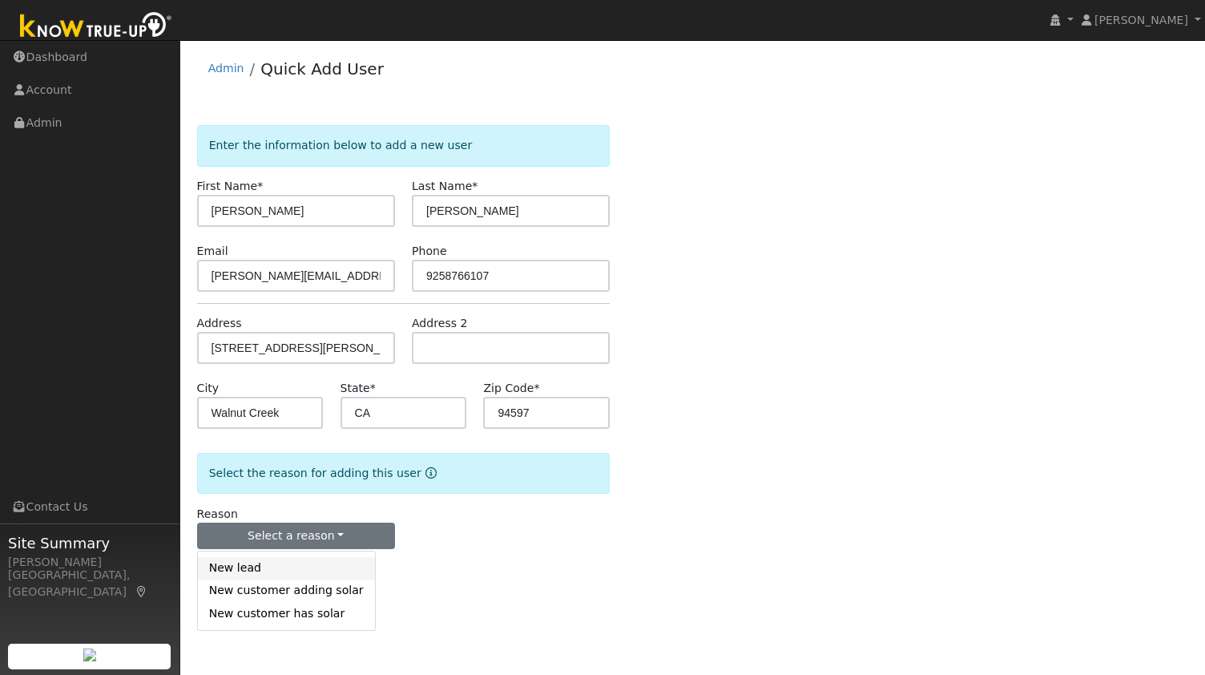
click at [259, 570] on link "New lead" at bounding box center [286, 568] width 177 height 22
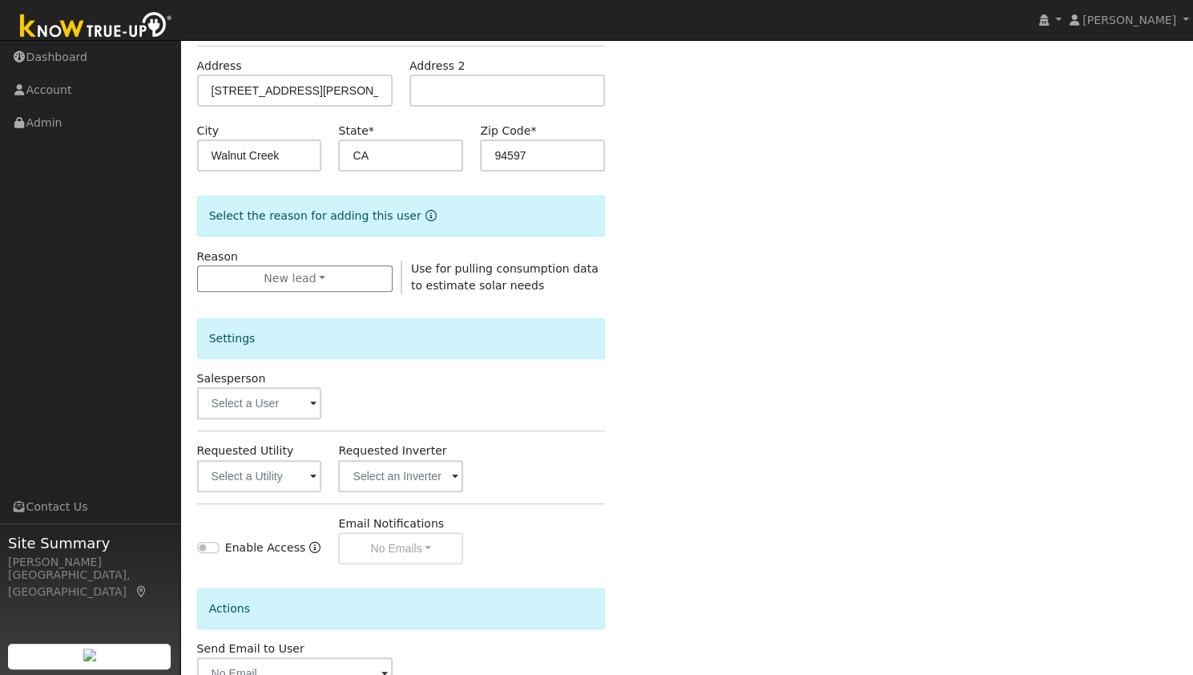
scroll to position [259, 0]
click at [250, 477] on input "text" at bounding box center [259, 474] width 125 height 32
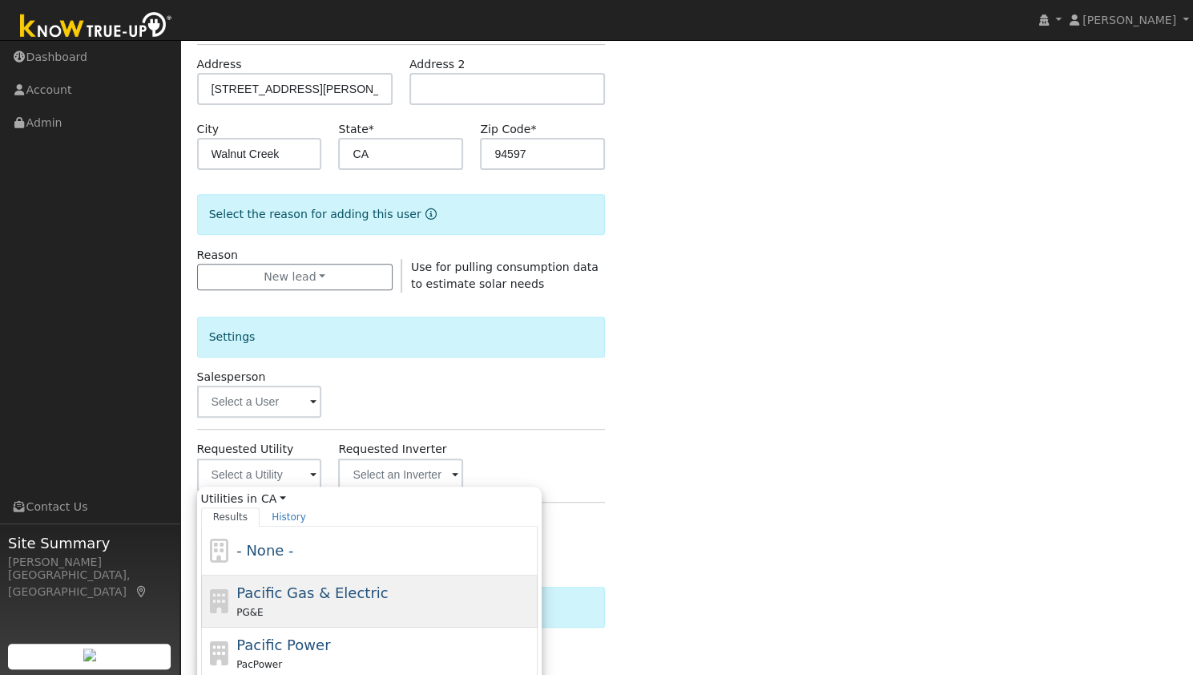
click at [308, 608] on div "PG&E" at bounding box center [384, 611] width 297 height 17
type input "Pacific Gas & Electric"
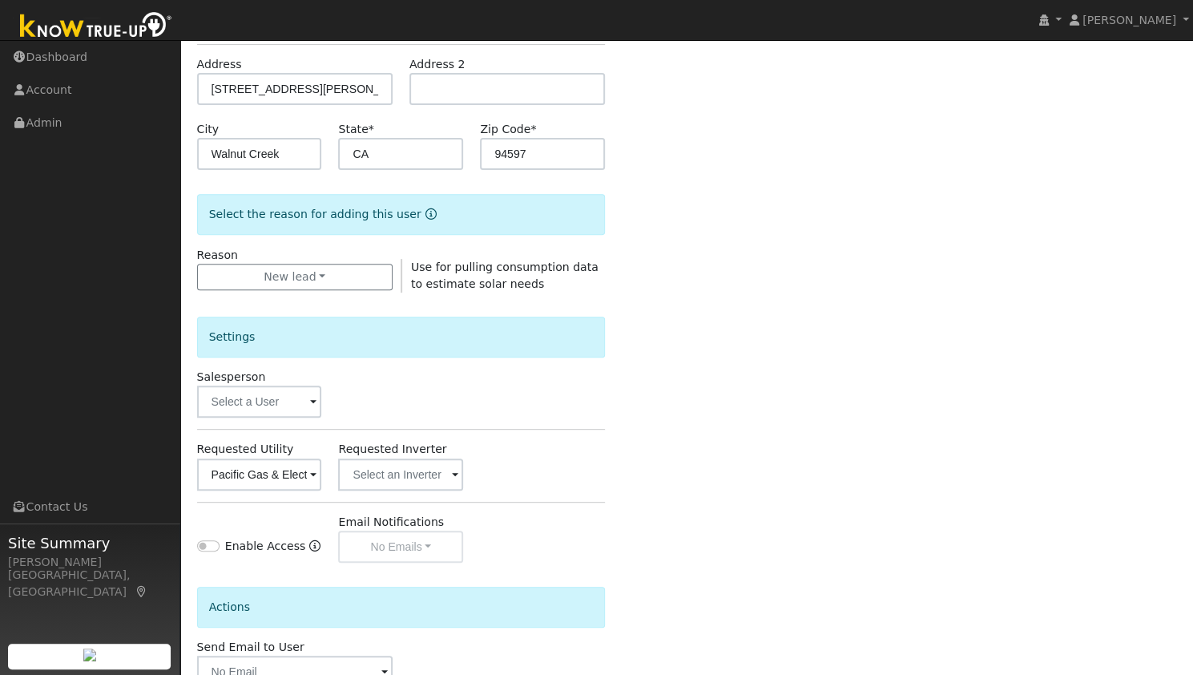
scroll to position [361, 0]
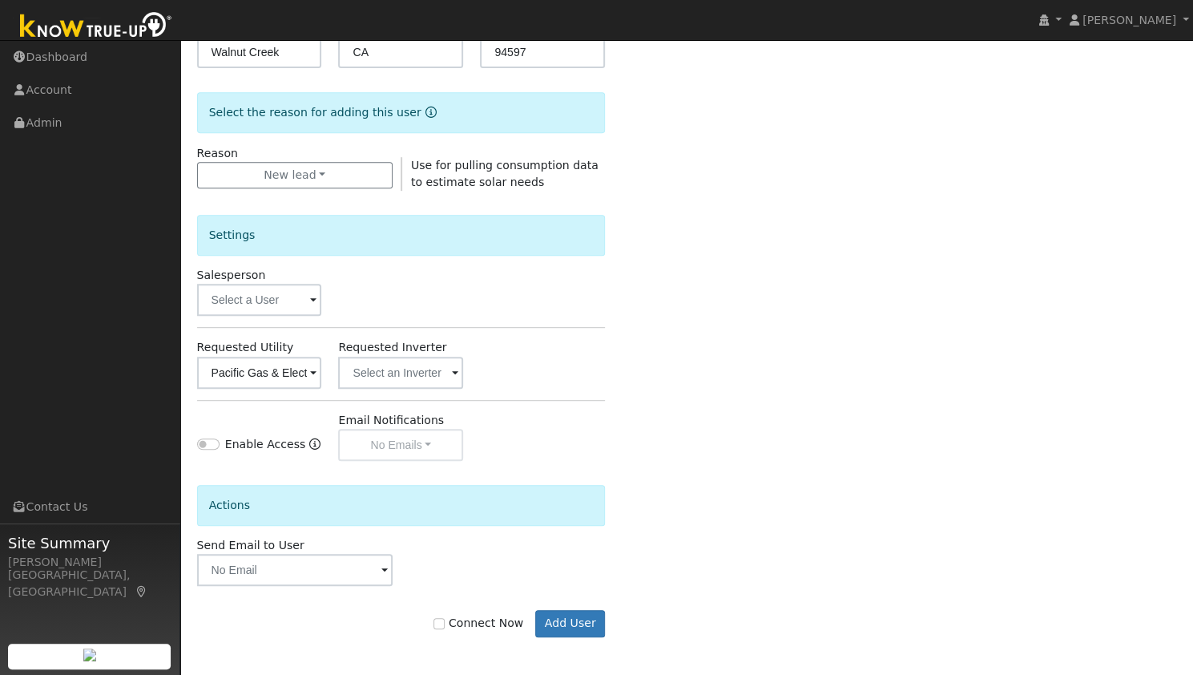
click at [477, 626] on label "Connect Now" at bounding box center [478, 622] width 90 height 17
click at [445, 626] on input "Connect Now" at bounding box center [438, 623] width 11 height 11
checkbox input "true"
click at [578, 624] on button "Add User" at bounding box center [570, 623] width 70 height 27
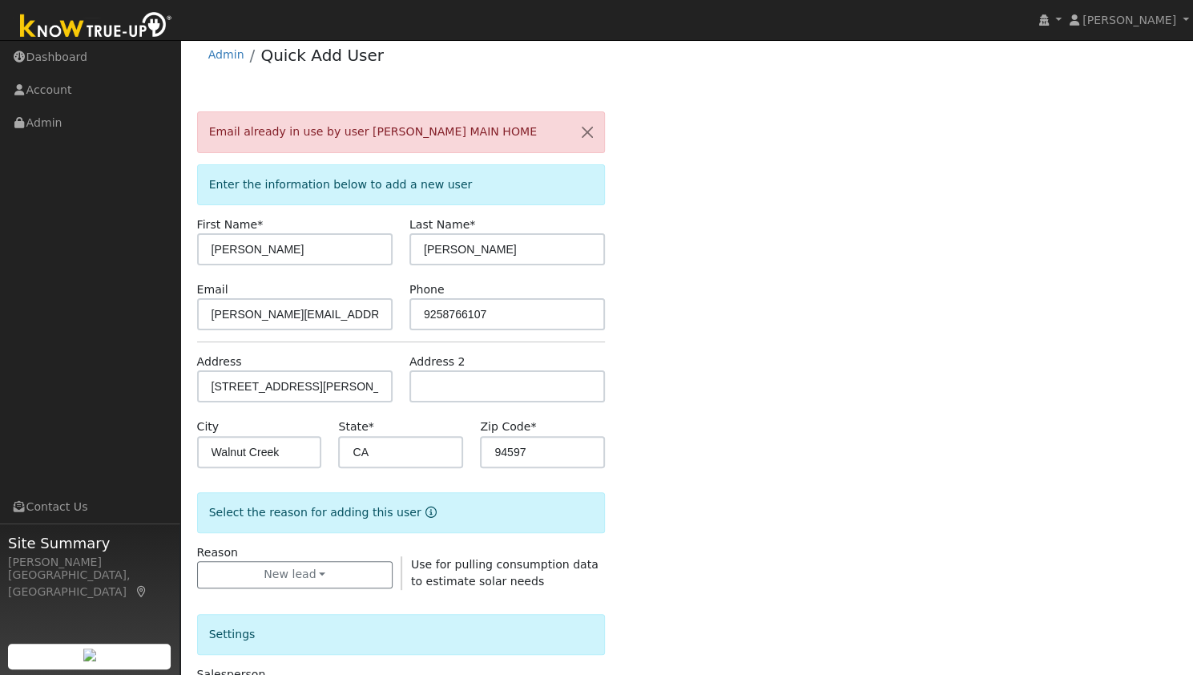
scroll to position [0, 0]
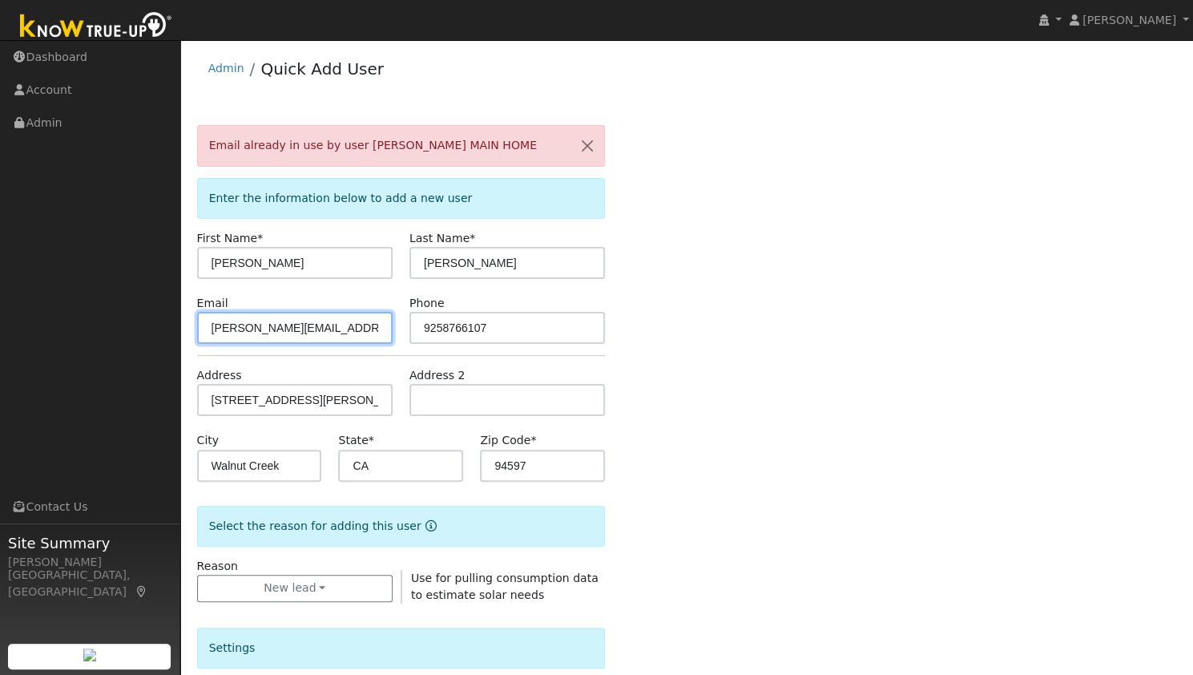
drag, startPoint x: 284, startPoint y: 330, endPoint x: 52, endPoint y: 365, distance: 234.1
click at [52, 365] on div "Sam Moore Sam Moore Profile My Company Help Center Terms Of Service See What's …" at bounding box center [596, 565] width 1193 height 1050
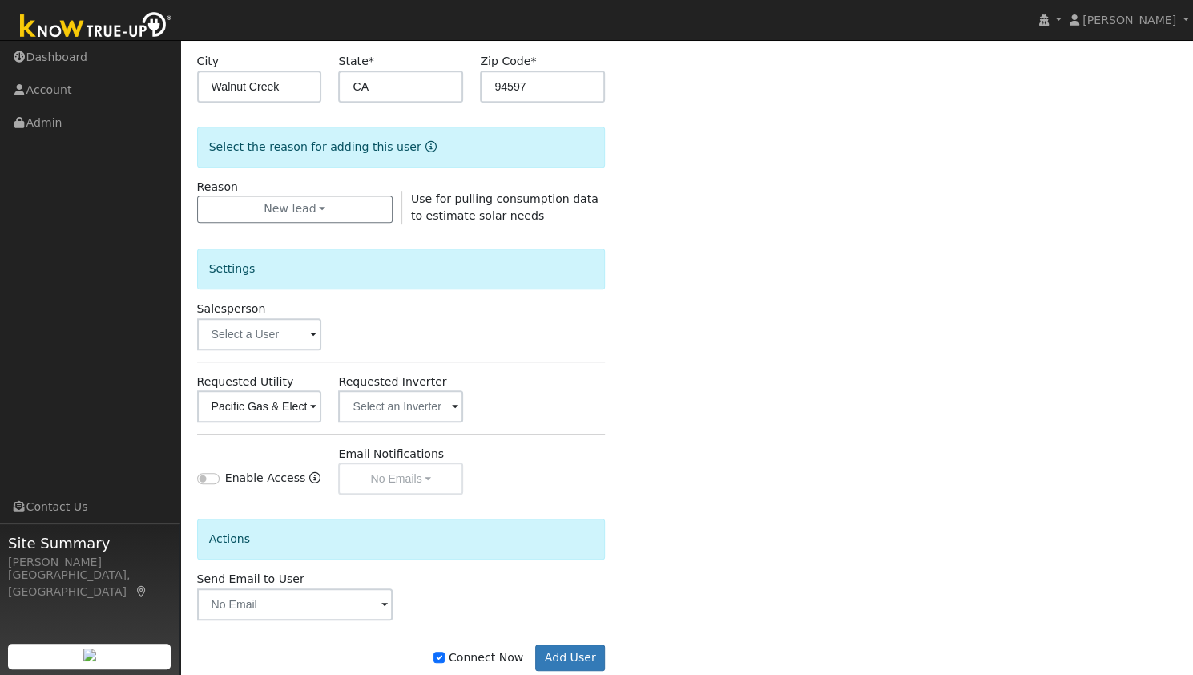
scroll to position [412, 0]
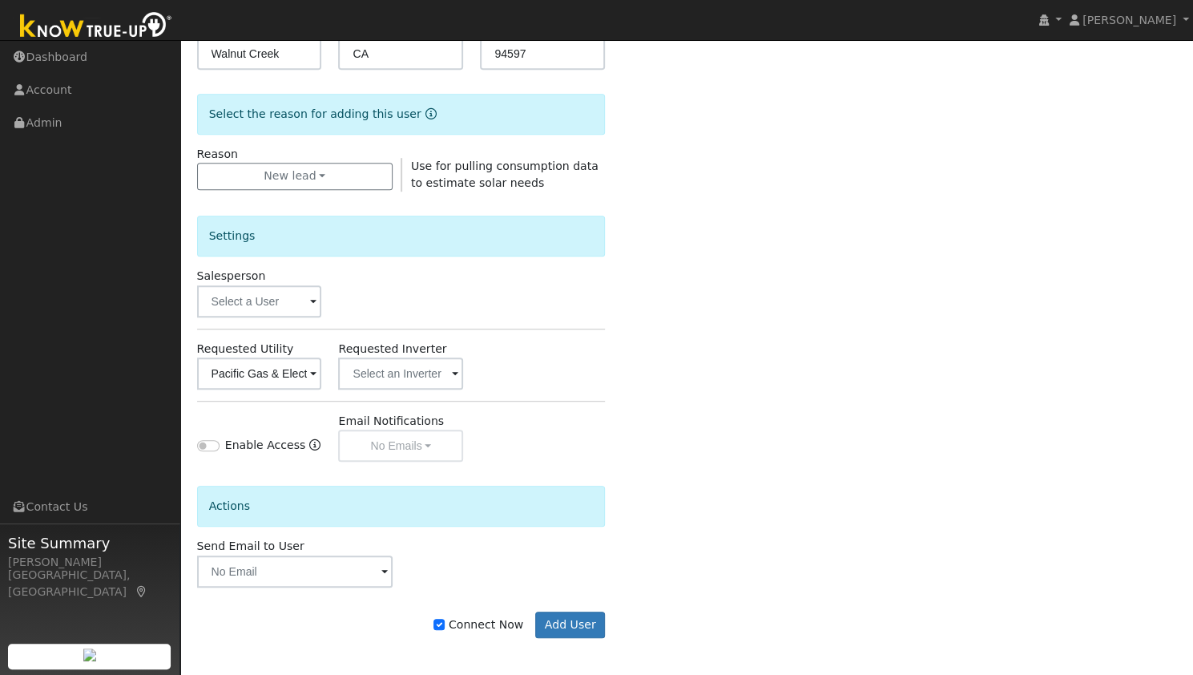
click at [581, 642] on form "Email already in use by user Ron MacArthur MAIN HOME Enter the information belo…" at bounding box center [401, 191] width 409 height 957
click at [577, 631] on button "Add User" at bounding box center [570, 624] width 70 height 27
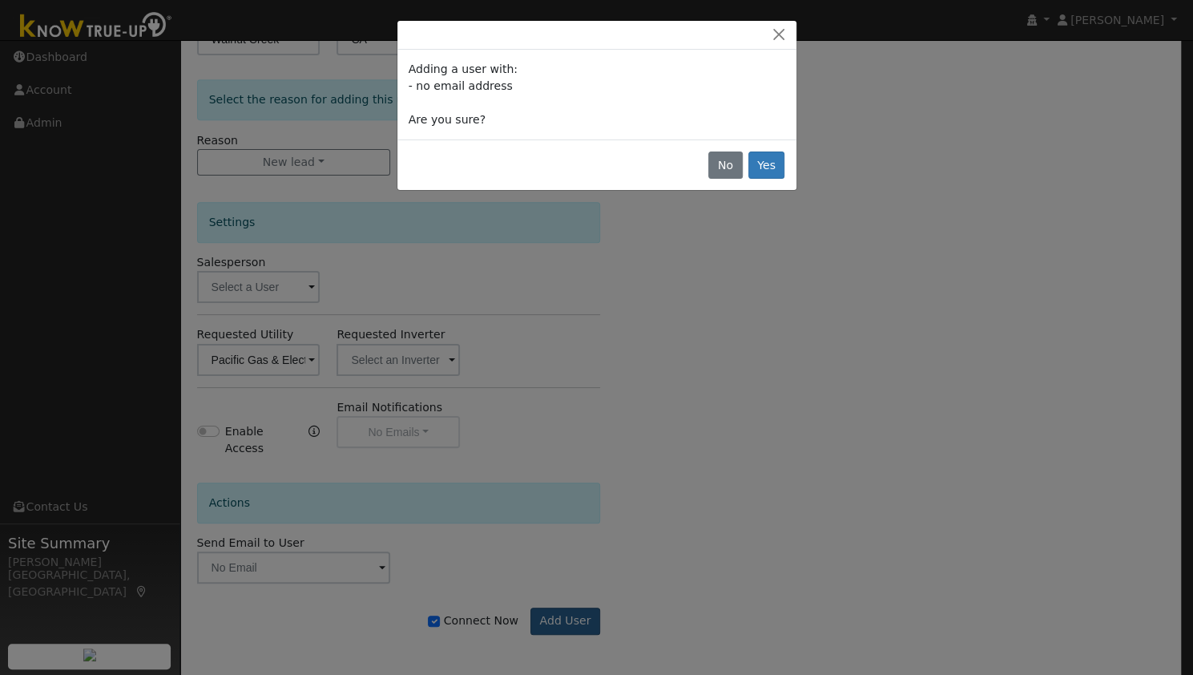
scroll to position [361, 0]
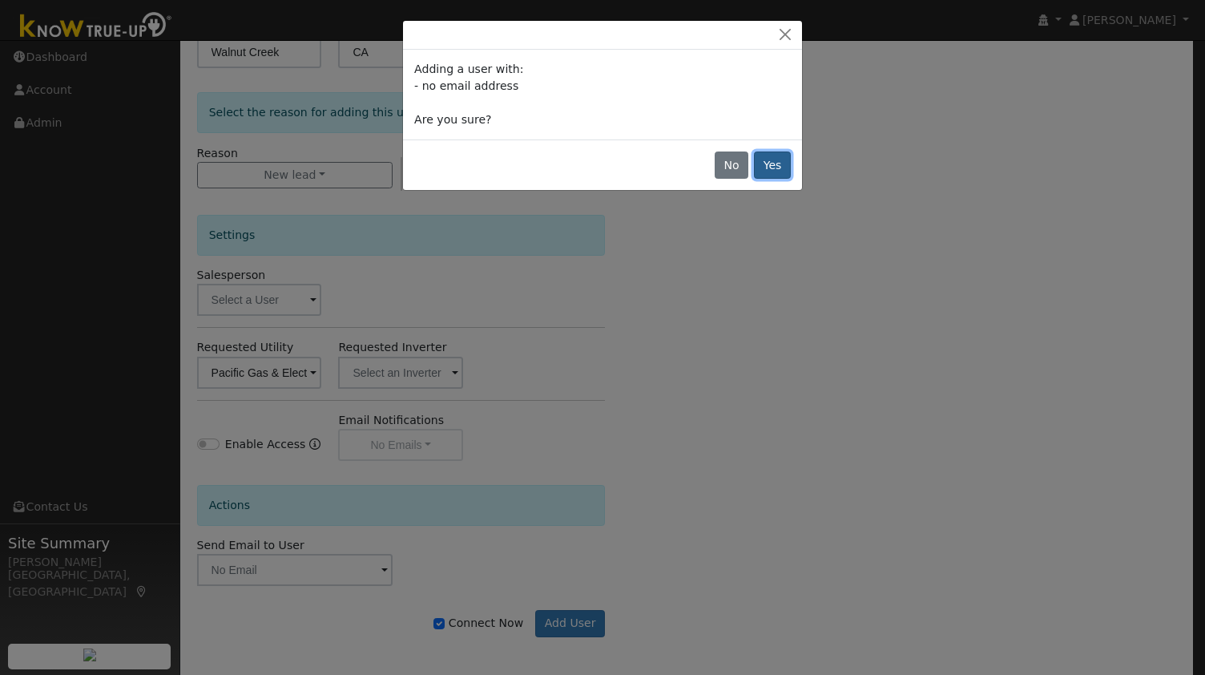
click at [771, 166] on button "Yes" at bounding box center [772, 164] width 37 height 27
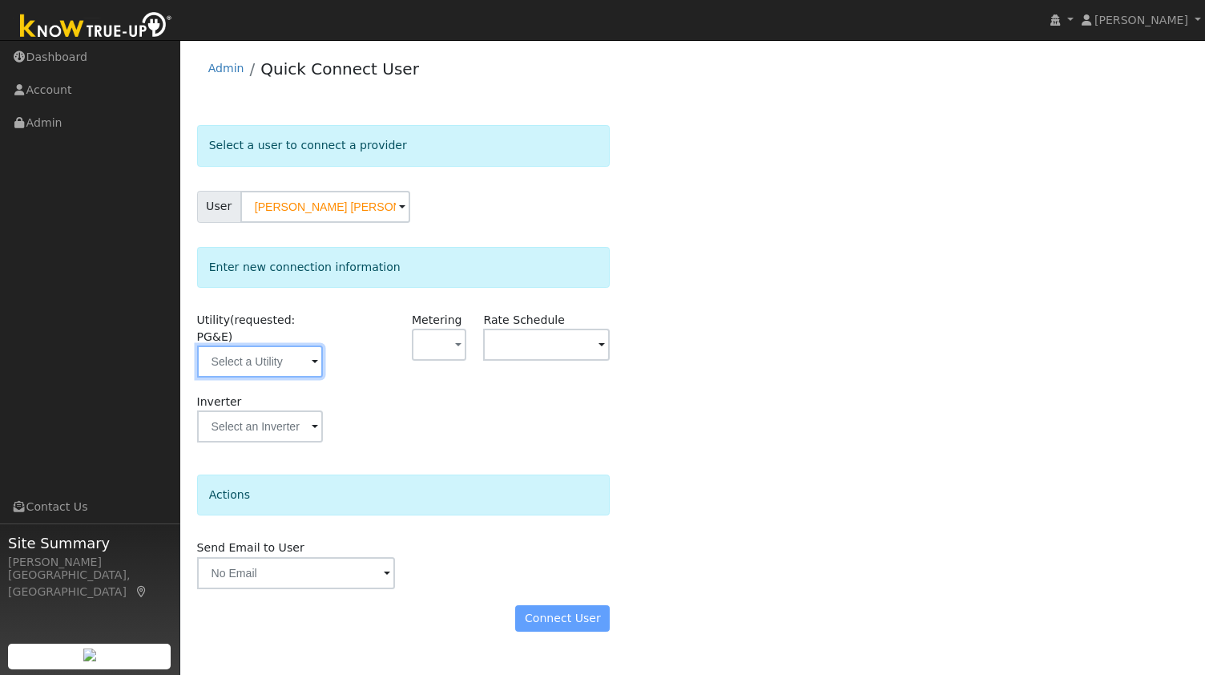
click at [262, 345] on input "text" at bounding box center [260, 361] width 127 height 32
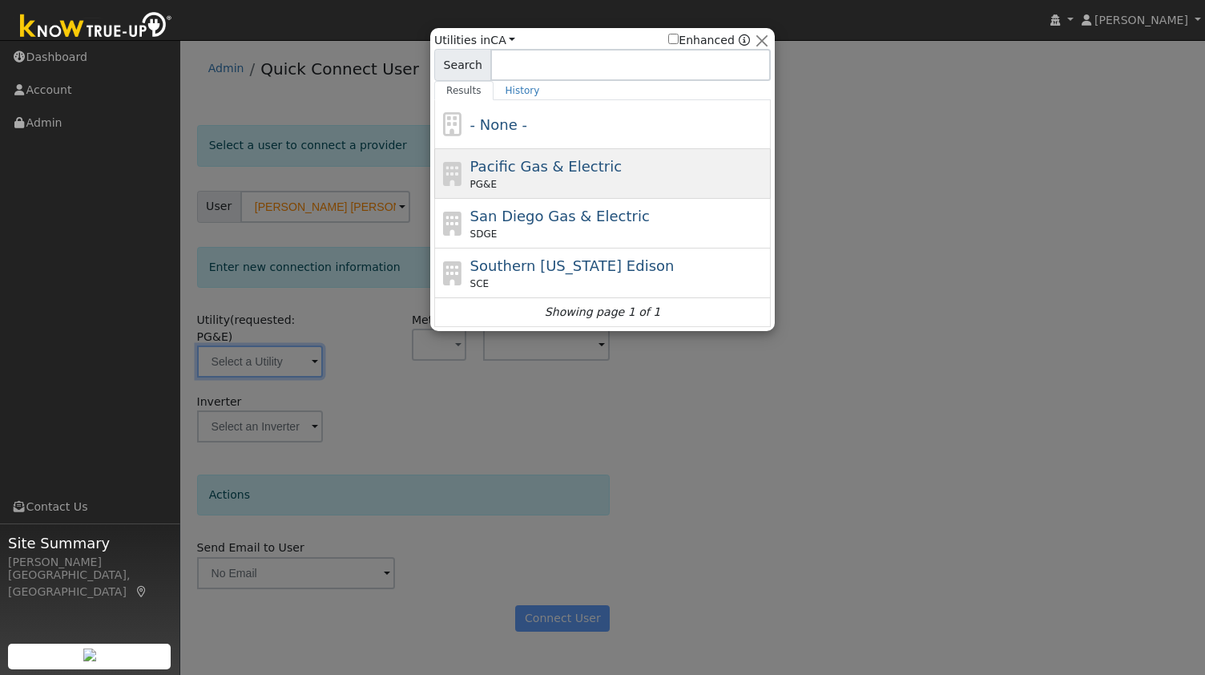
click at [510, 180] on div "PG&E" at bounding box center [618, 184] width 297 height 14
type input "PG&E"
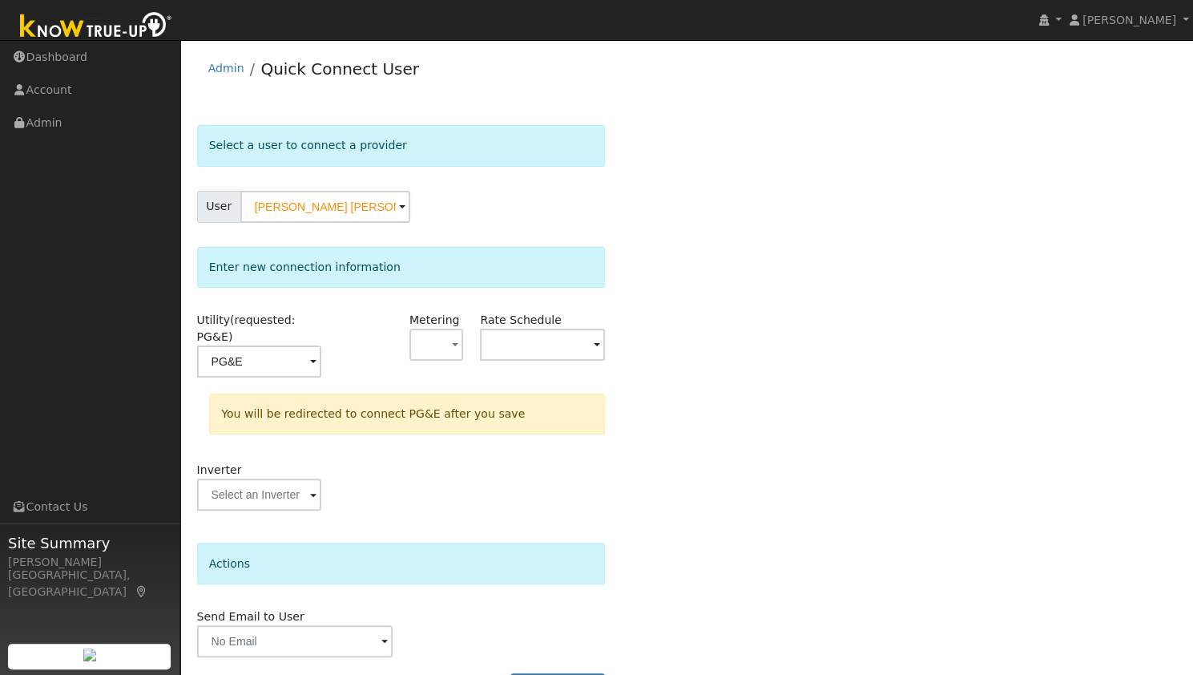
scroll to position [30, 0]
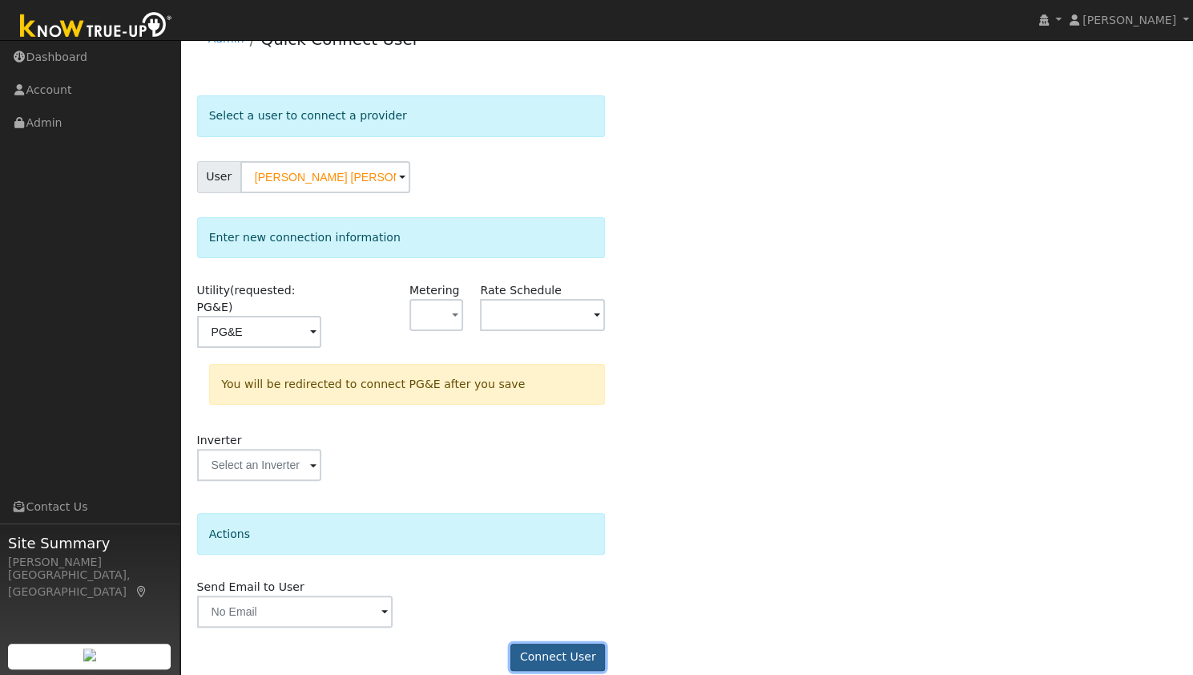
click at [551, 643] on button "Connect User" at bounding box center [557, 656] width 95 height 27
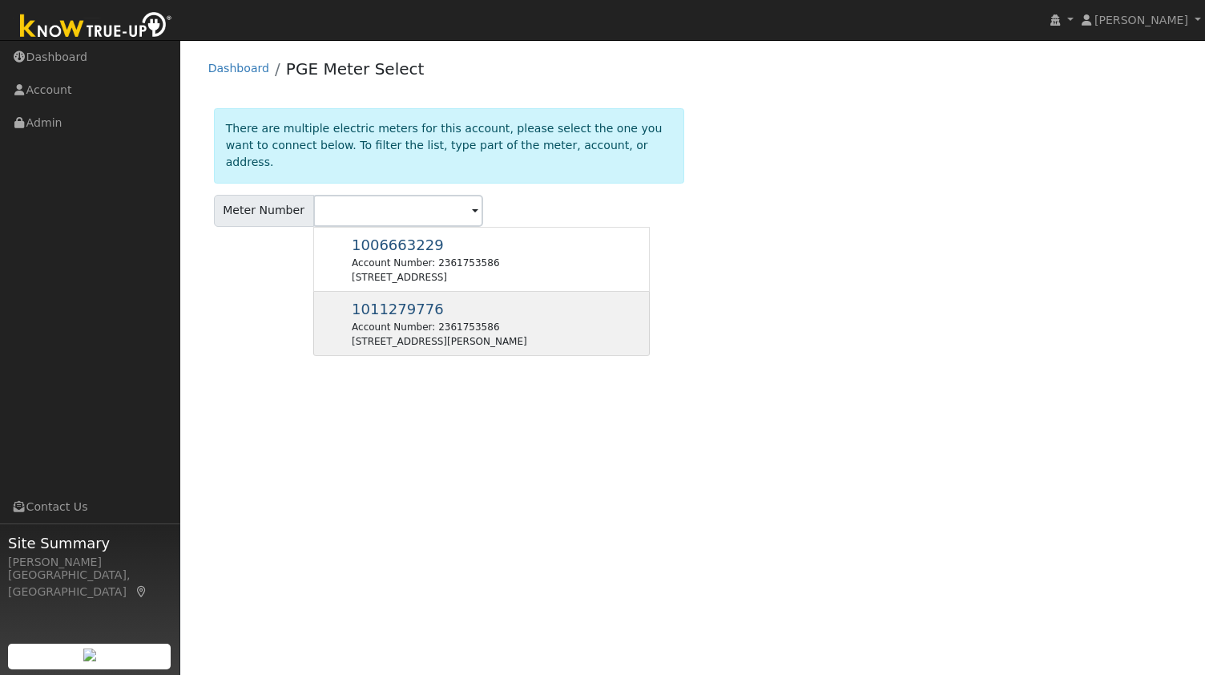
click at [486, 334] on div "[STREET_ADDRESS][PERSON_NAME]" at bounding box center [439, 341] width 175 height 14
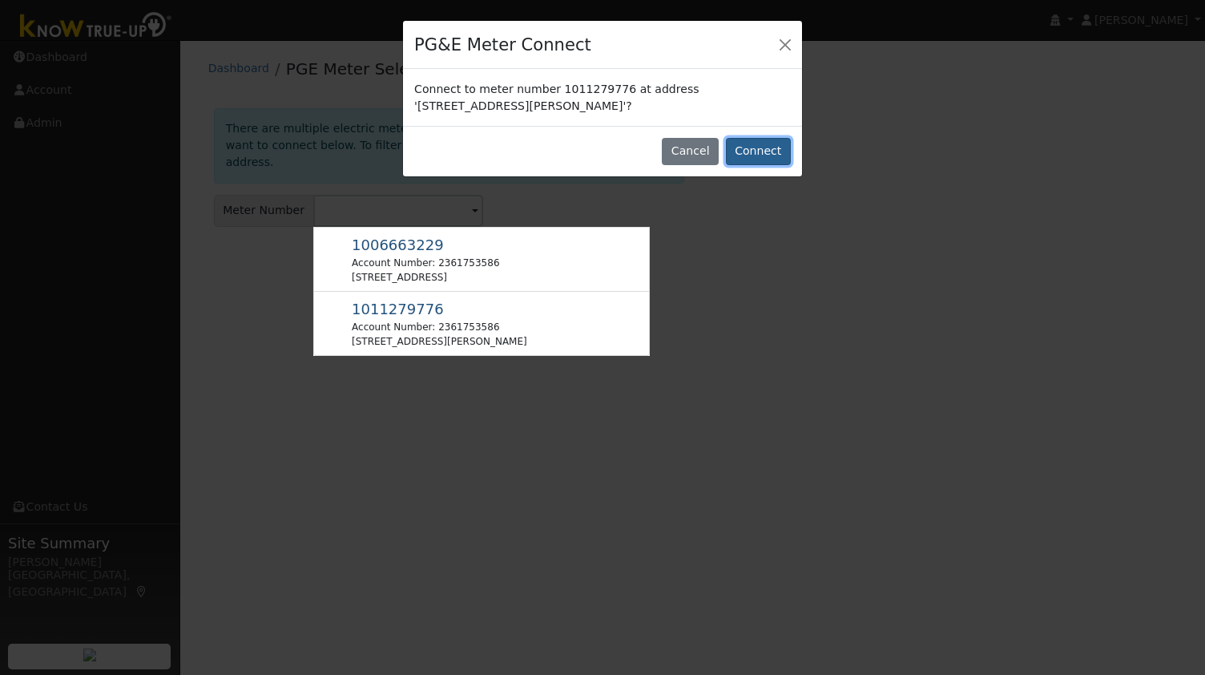
click at [763, 151] on button "Connect" at bounding box center [758, 151] width 65 height 27
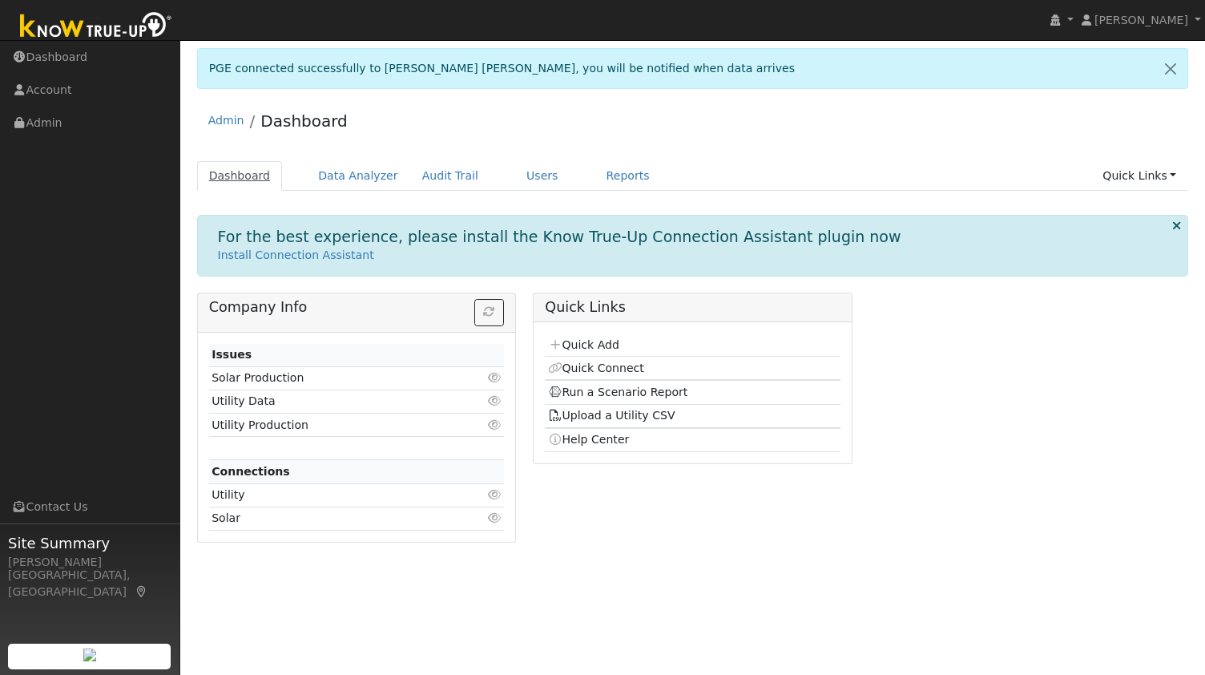
click at [248, 177] on link "Dashboard" at bounding box center [240, 176] width 86 height 30
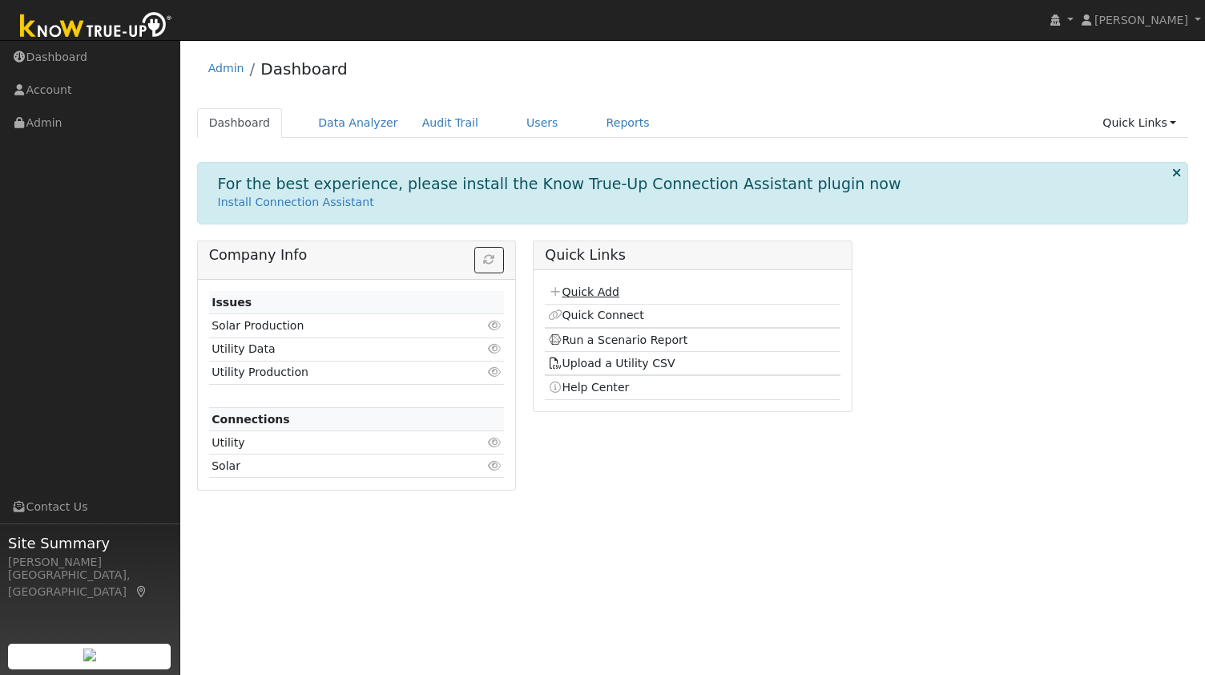
click at [572, 286] on link "Quick Add" at bounding box center [583, 291] width 71 height 13
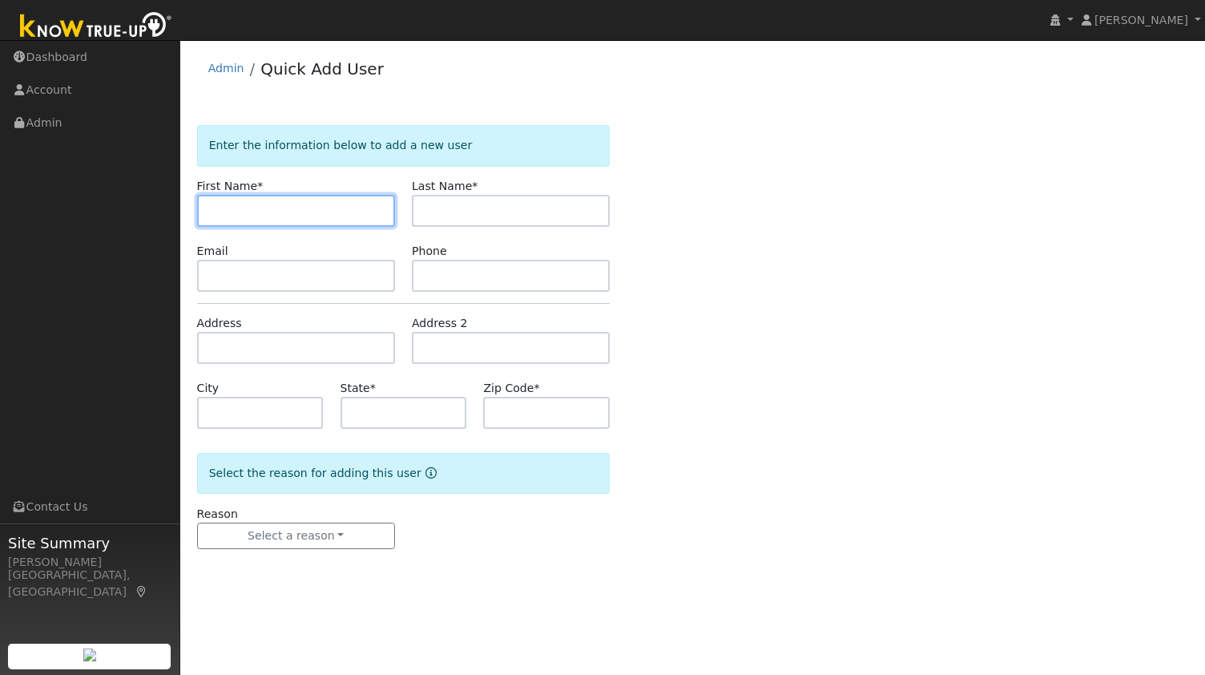
paste input "Naran Nathan"
drag, startPoint x: 341, startPoint y: 208, endPoint x: 248, endPoint y: 212, distance: 93.0
click at [248, 212] on input "Naran Nathan" at bounding box center [296, 211] width 198 height 32
type input "Naran"
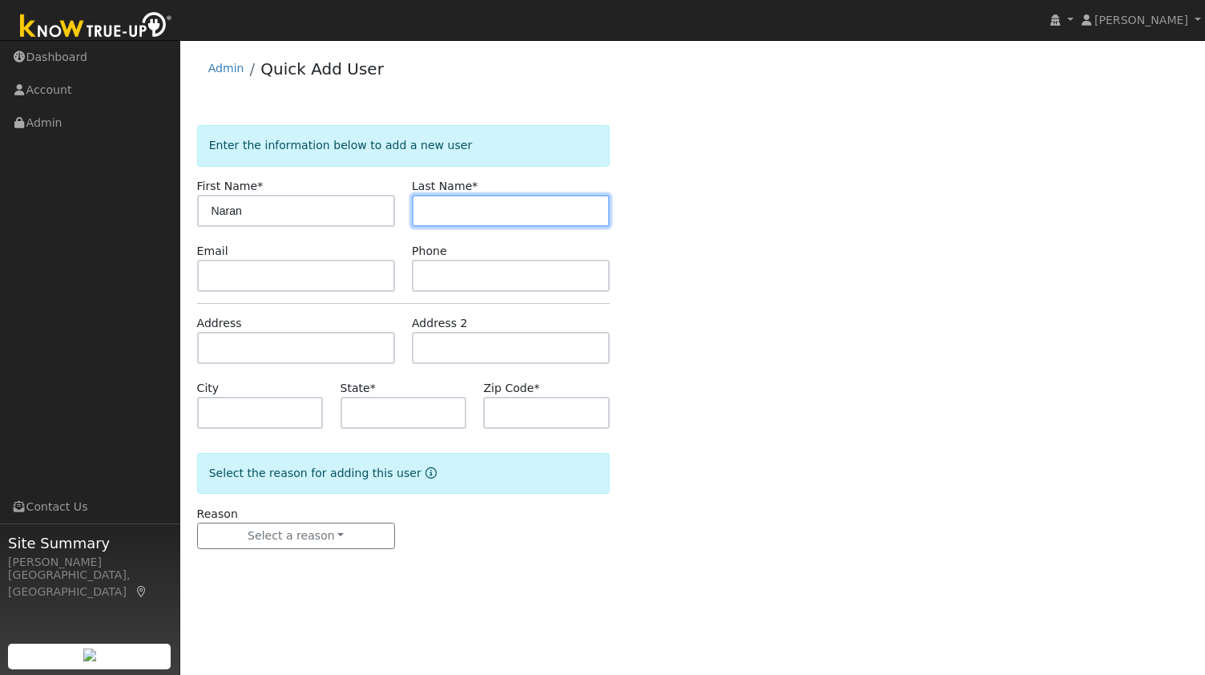
paste input "Nathan"
type input "Nathan"
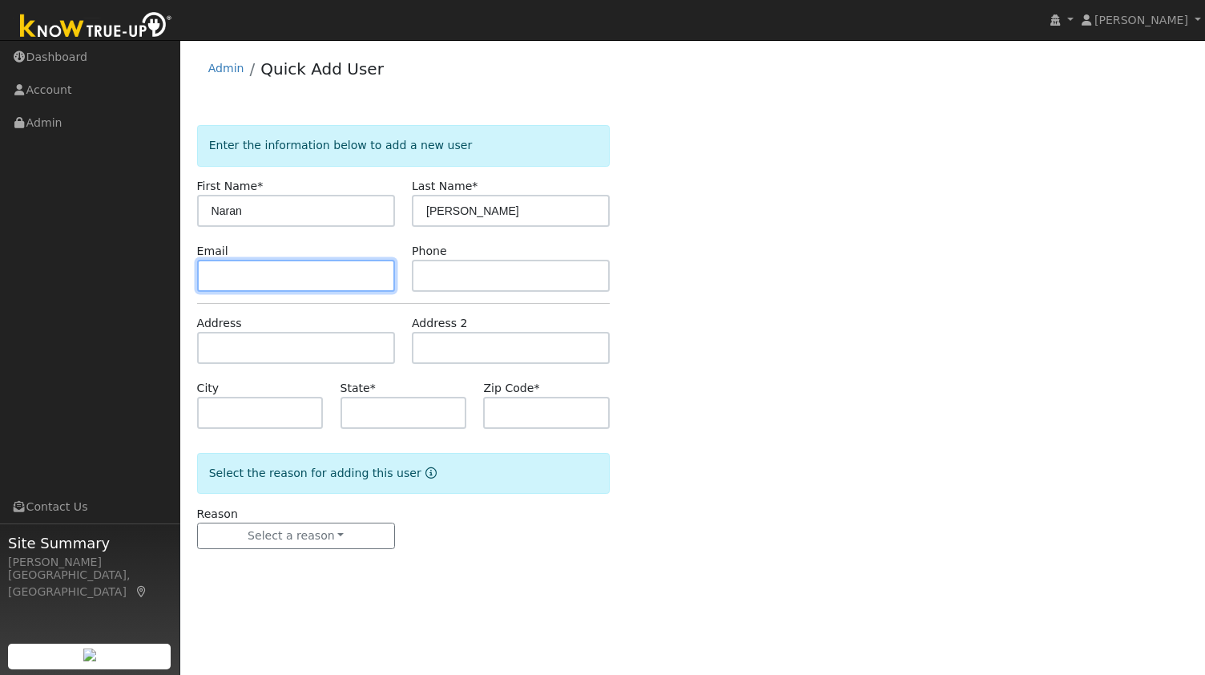
click at [296, 284] on input "text" at bounding box center [296, 276] width 198 height 32
paste input "naren60095@gmail.com"
type input "naren60095@gmail.com"
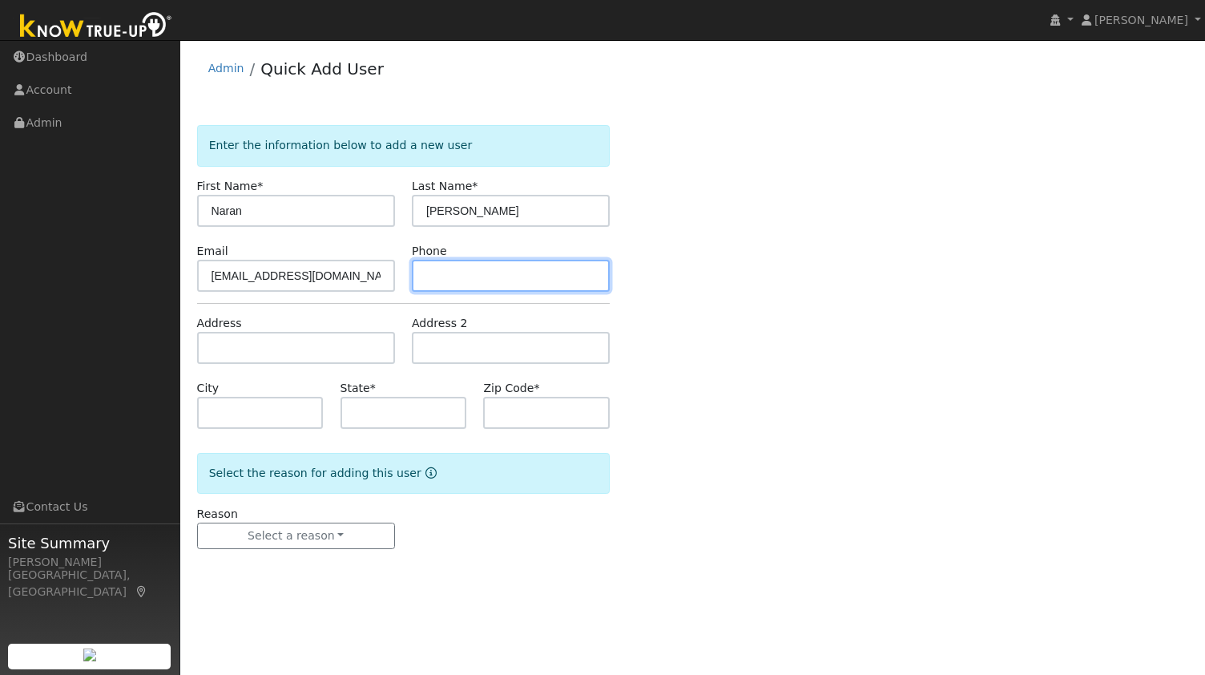
click at [513, 275] on input "text" at bounding box center [511, 276] width 198 height 32
paste input "4086633408"
type input "408-663-3408"
click at [316, 326] on div "Address" at bounding box center [295, 339] width 215 height 49
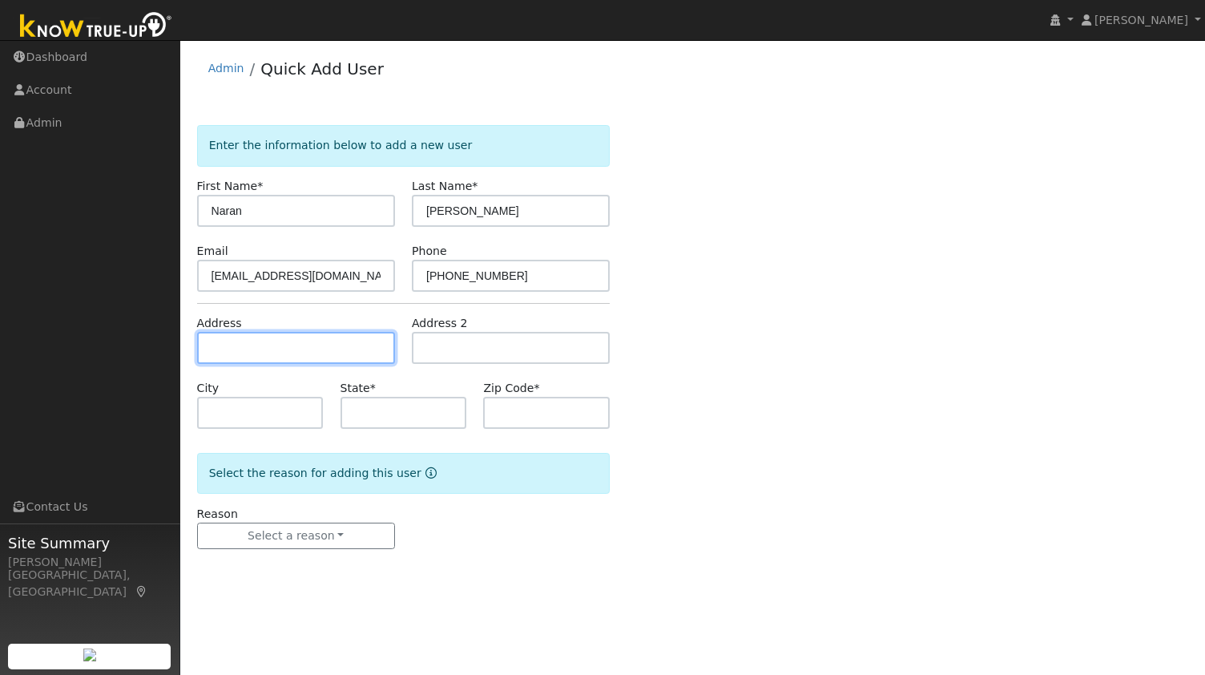
click at [301, 345] on input "text" at bounding box center [296, 348] width 198 height 32
paste input "40 Betty Lane, Brentwood"
type input "Betty Lane"
type input "Westford"
type input "MA"
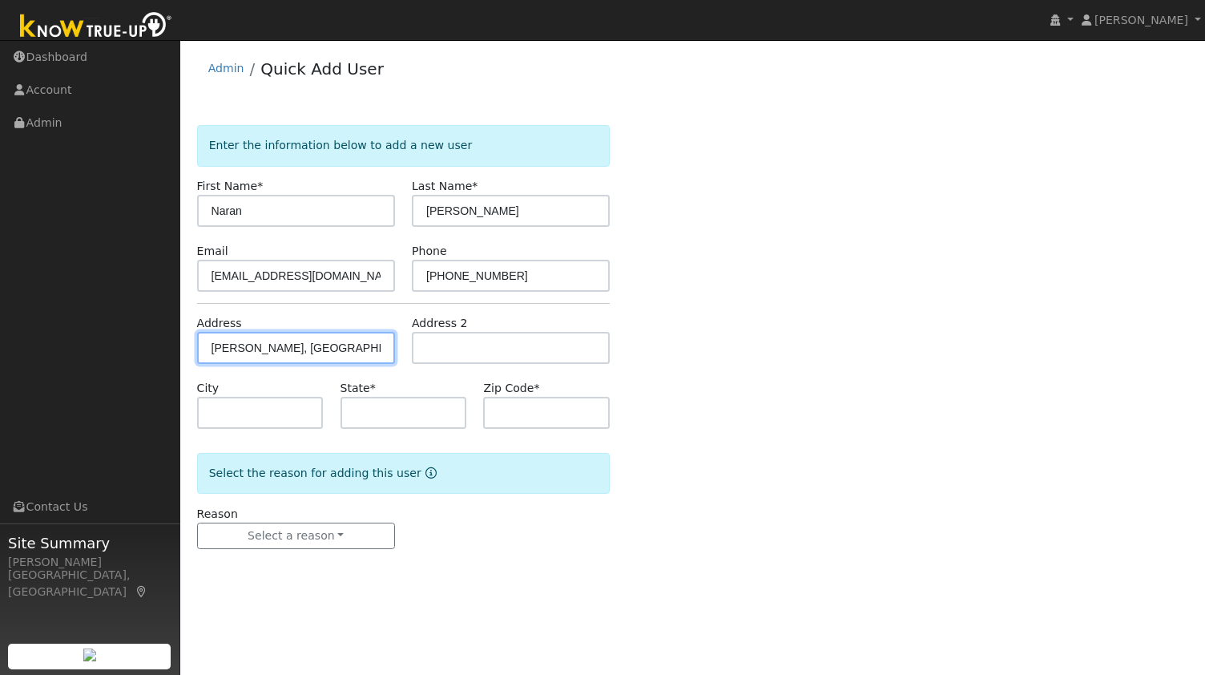
type input "01886"
drag, startPoint x: 272, startPoint y: 379, endPoint x: 340, endPoint y: 350, distance: 74.0
click at [328, 350] on input "Betty Lane" at bounding box center [296, 348] width 198 height 32
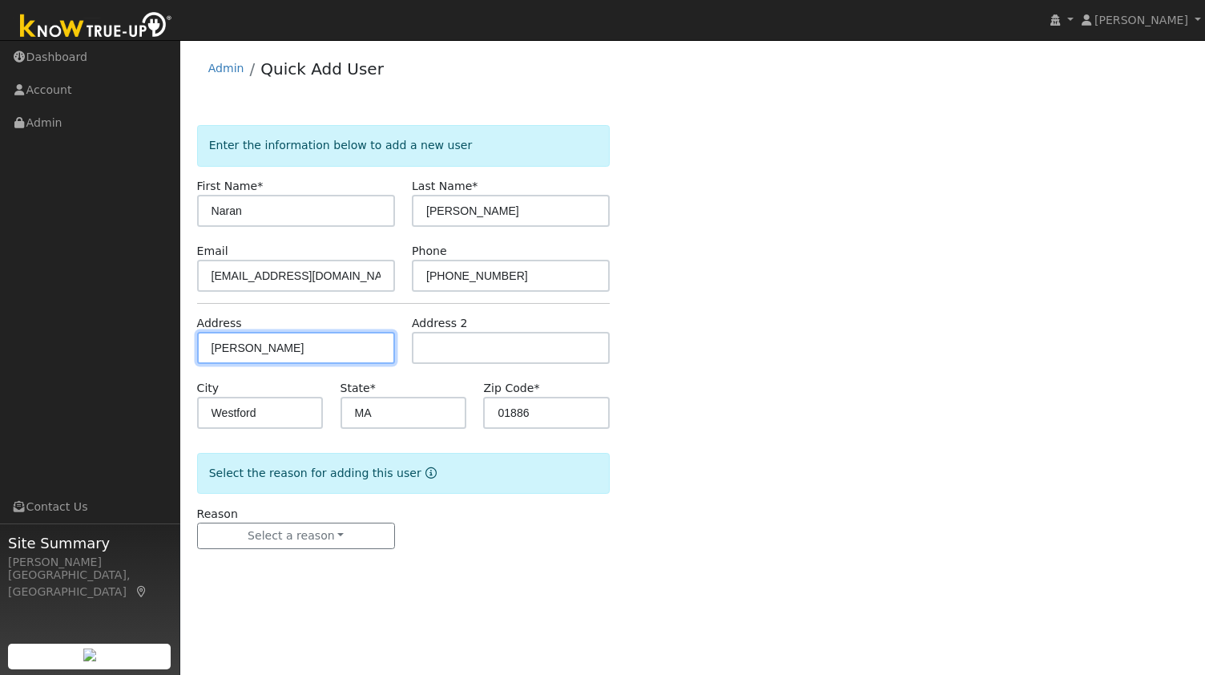
paste input "40 Betty Lane, Brentwood"
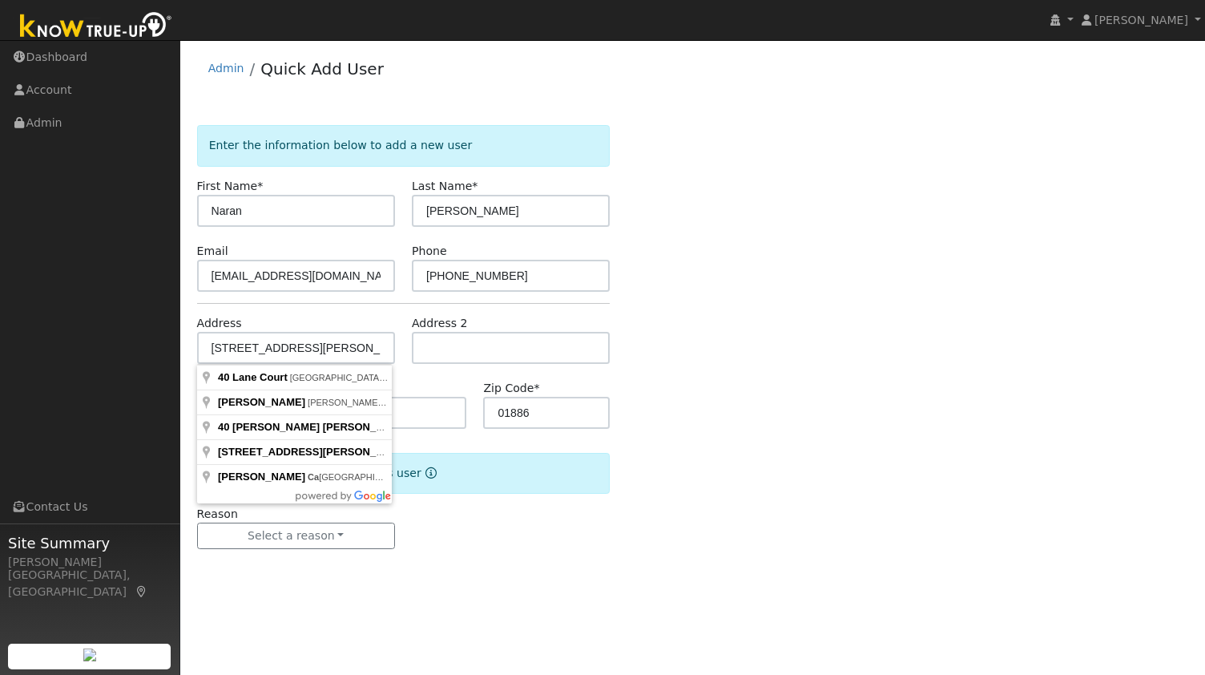
click at [386, 298] on form "Enter the information below to add a new user First Name * Naran Last Name * Na…" at bounding box center [403, 353] width 413 height 456
drag, startPoint x: 312, startPoint y: 347, endPoint x: 0, endPoint y: 361, distance: 312.8
click at [0, 361] on div "Sam Moore Sam Moore Profile My Company Help Center Terms Of Service See What's …" at bounding box center [602, 357] width 1205 height 635
paste input "text"
click at [232, 347] on input "40 Betty Lane, Brentwood, ca" at bounding box center [296, 348] width 198 height 32
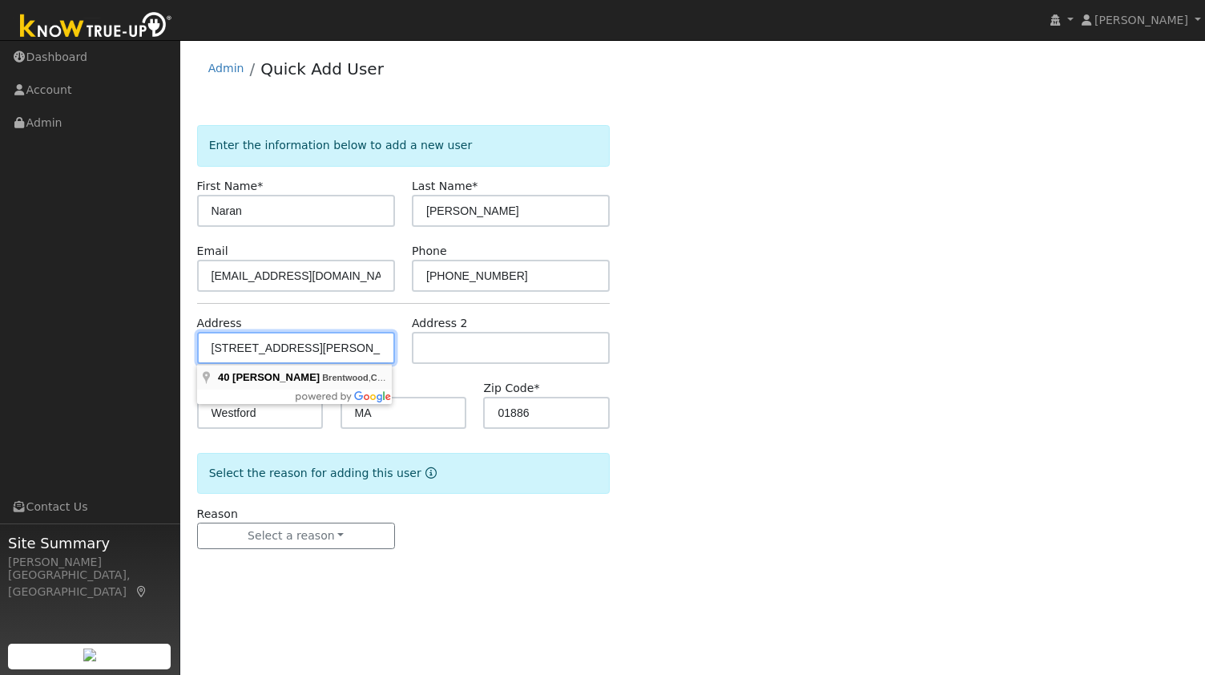
type input "40 Letty Lane"
type input "Brentwood"
type input "CA"
type input "94513"
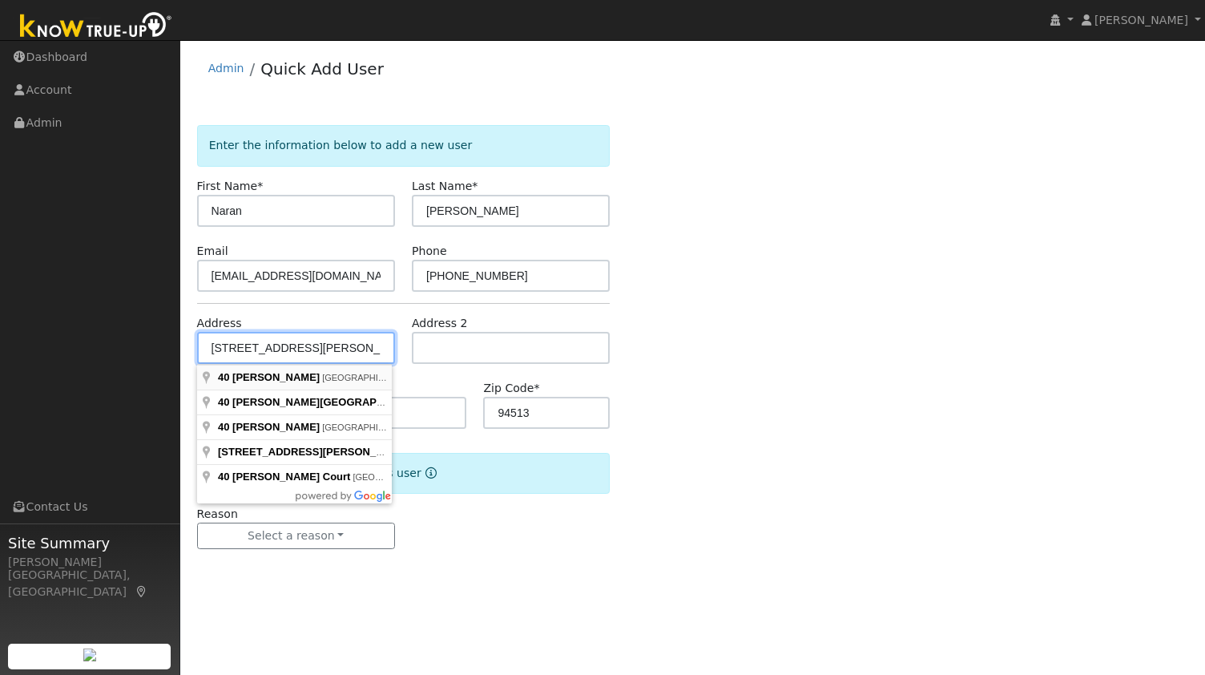
type input "40 Letty Lane"
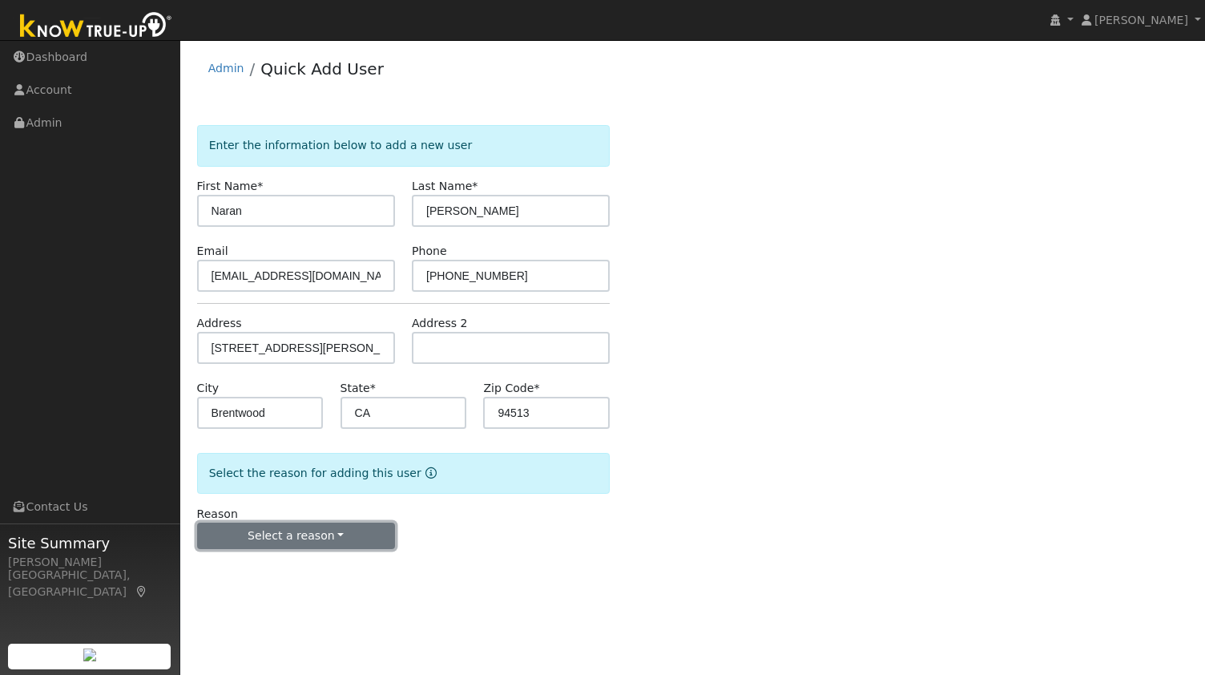
click at [290, 546] on button "Select a reason" at bounding box center [296, 535] width 198 height 27
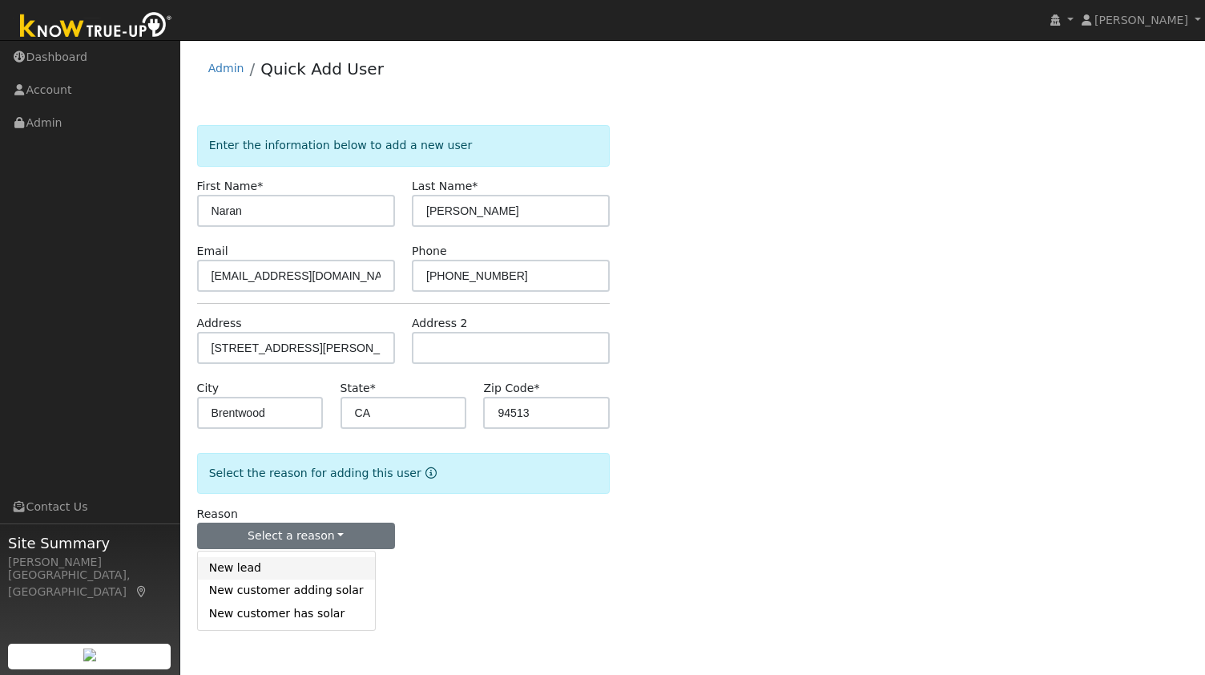
click at [258, 570] on link "New lead" at bounding box center [286, 568] width 177 height 22
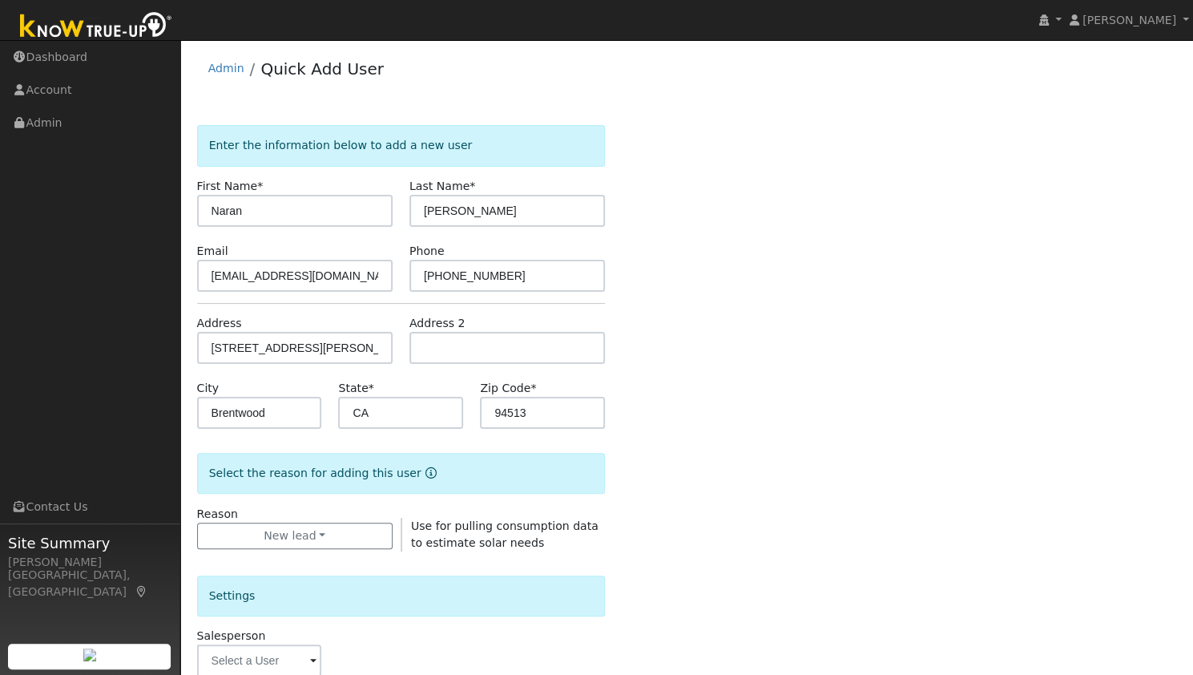
scroll to position [145, 0]
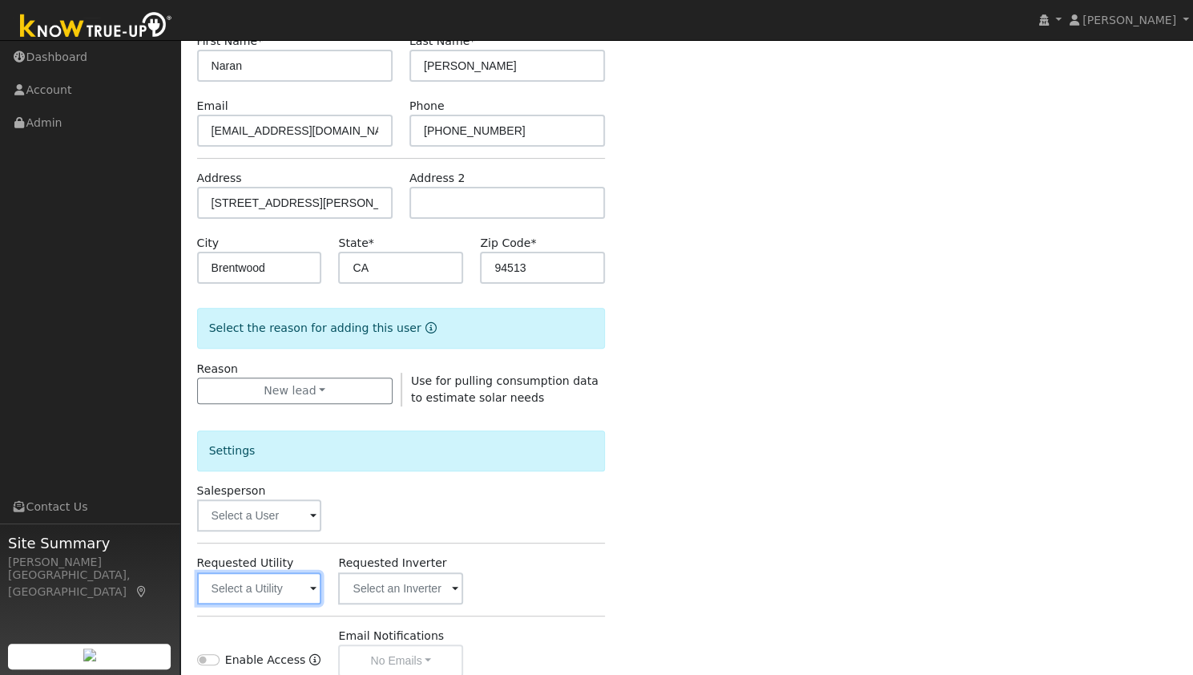
click at [258, 588] on input "text" at bounding box center [259, 588] width 125 height 32
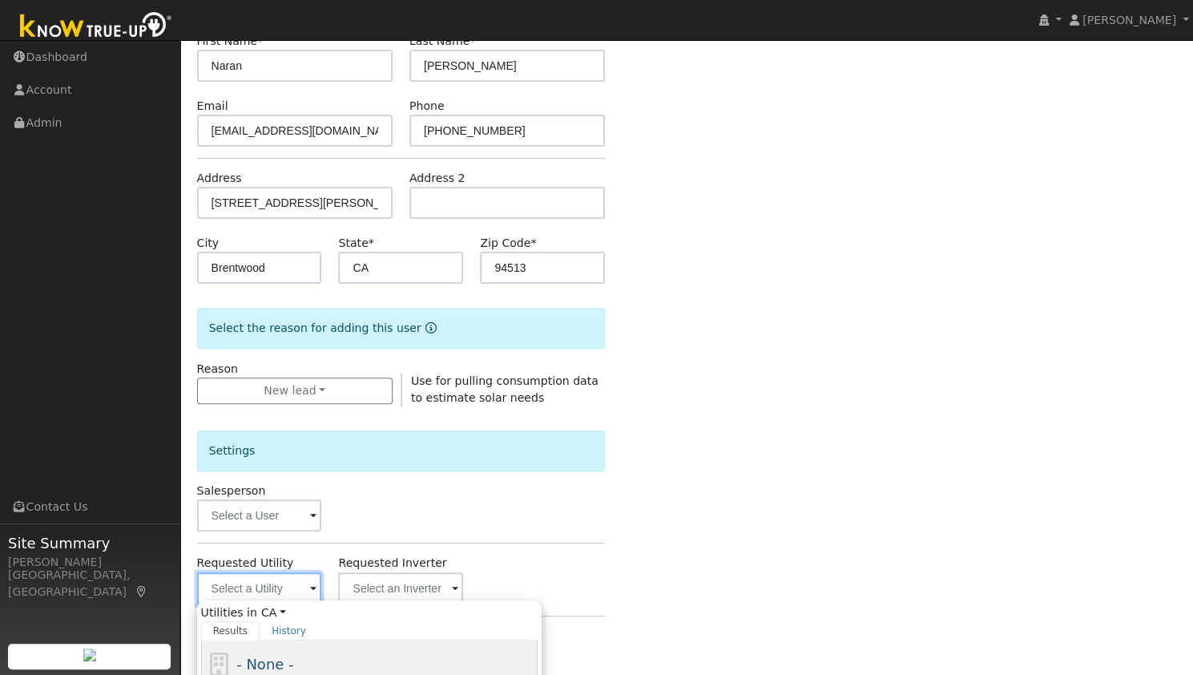
scroll to position [336, 0]
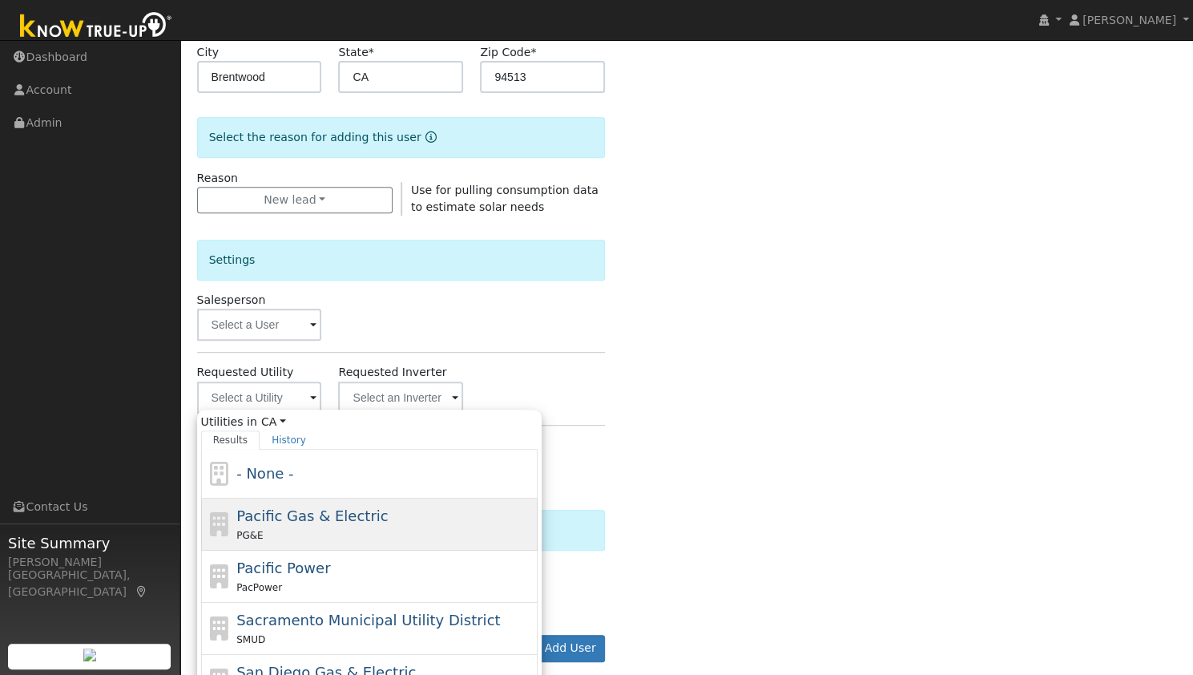
click at [311, 512] on span "Pacific Gas & Electric" at bounding box center [311, 515] width 151 height 17
type input "Pacific Gas & Electric"
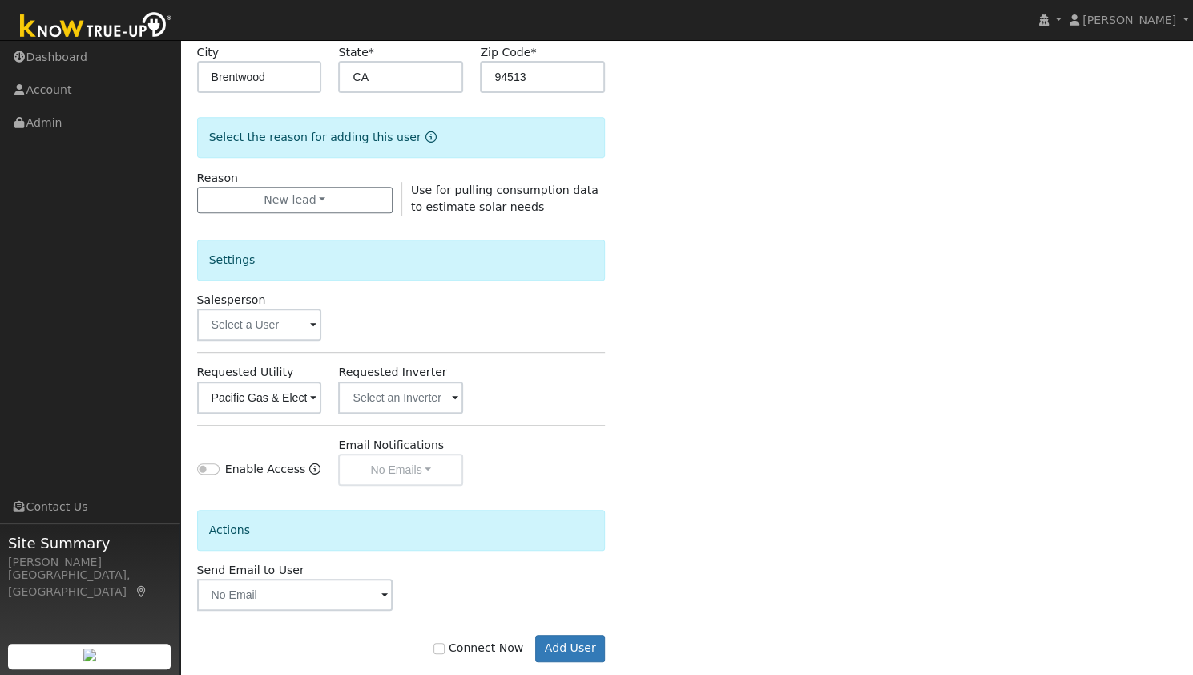
scroll to position [361, 0]
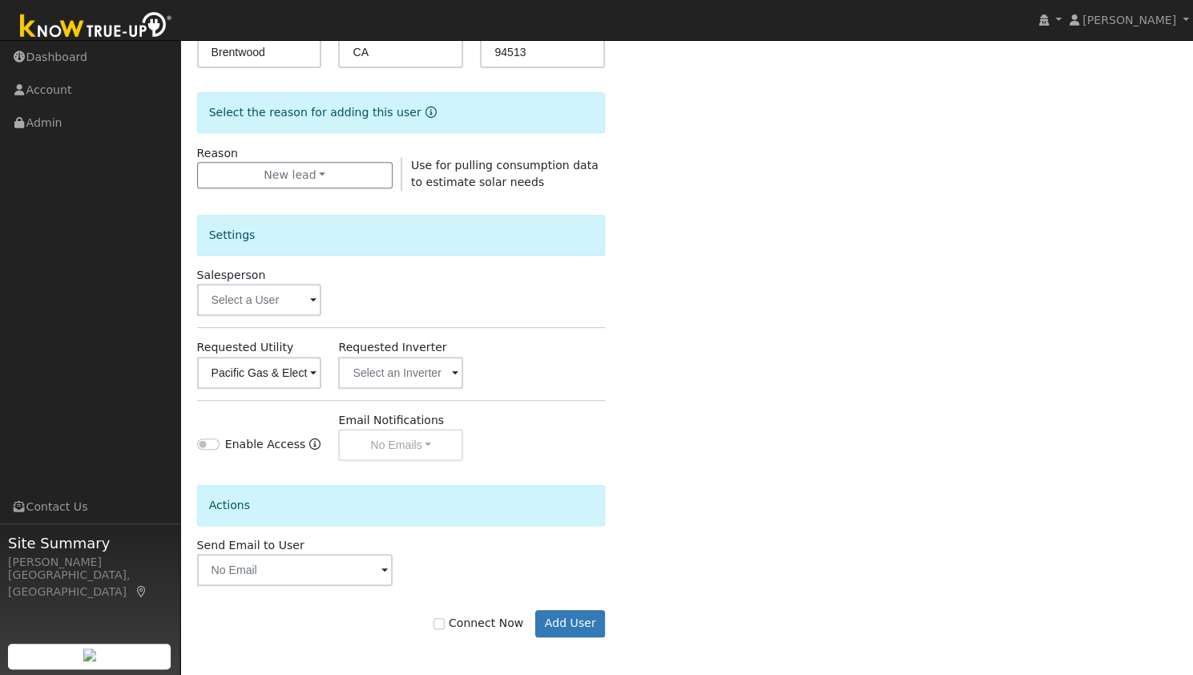
click at [457, 632] on div "Connect Now Add User" at bounding box center [400, 623] width 425 height 27
click at [508, 616] on label "Connect Now" at bounding box center [478, 622] width 90 height 17
click at [445, 618] on input "Connect Now" at bounding box center [438, 623] width 11 height 11
checkbox input "true"
click at [574, 629] on button "Add User" at bounding box center [570, 623] width 70 height 27
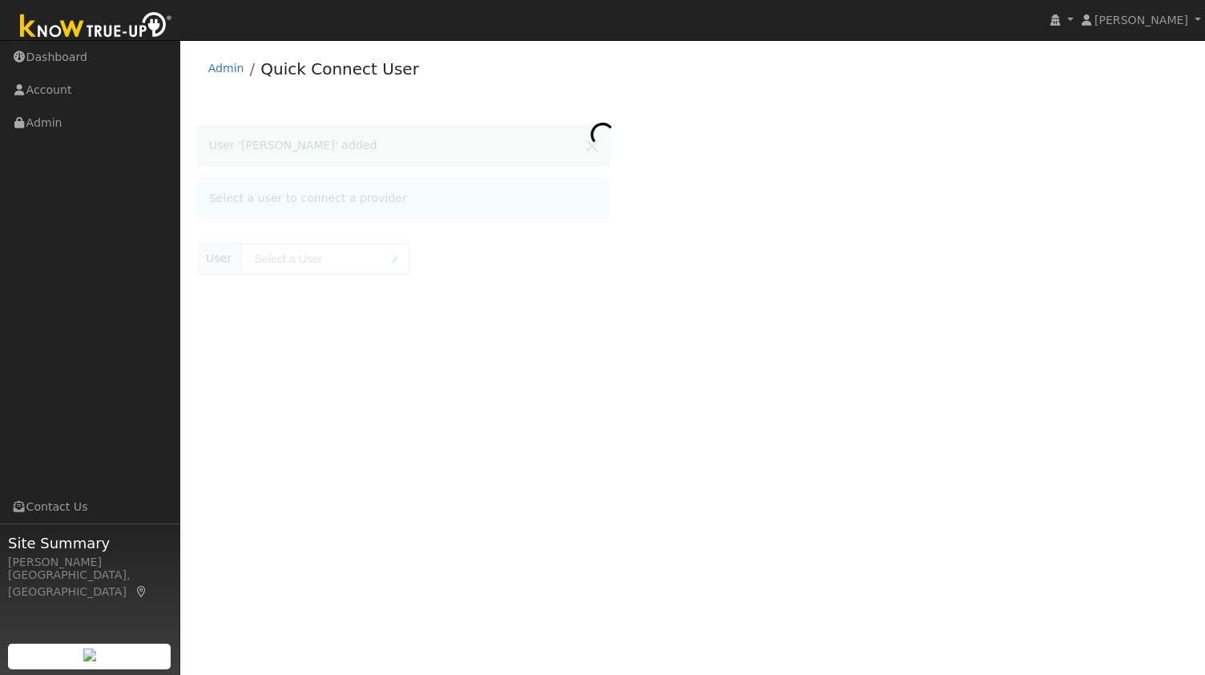
type input "[PERSON_NAME]"
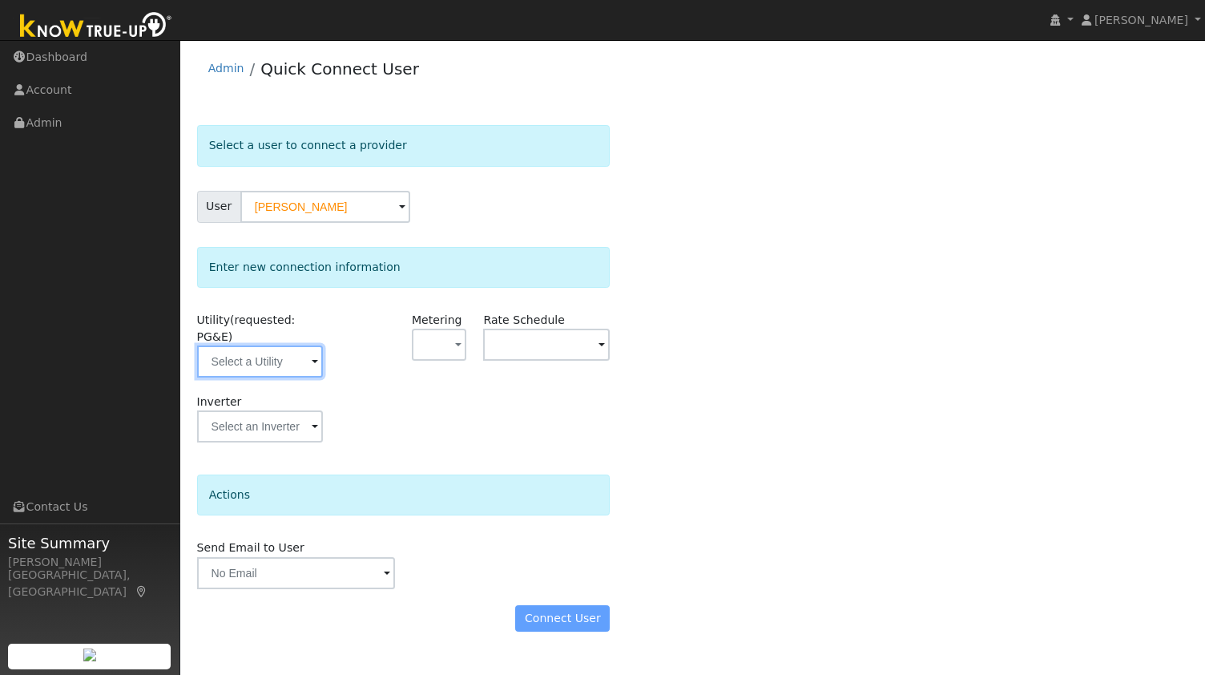
click at [301, 356] on input "text" at bounding box center [260, 361] width 127 height 32
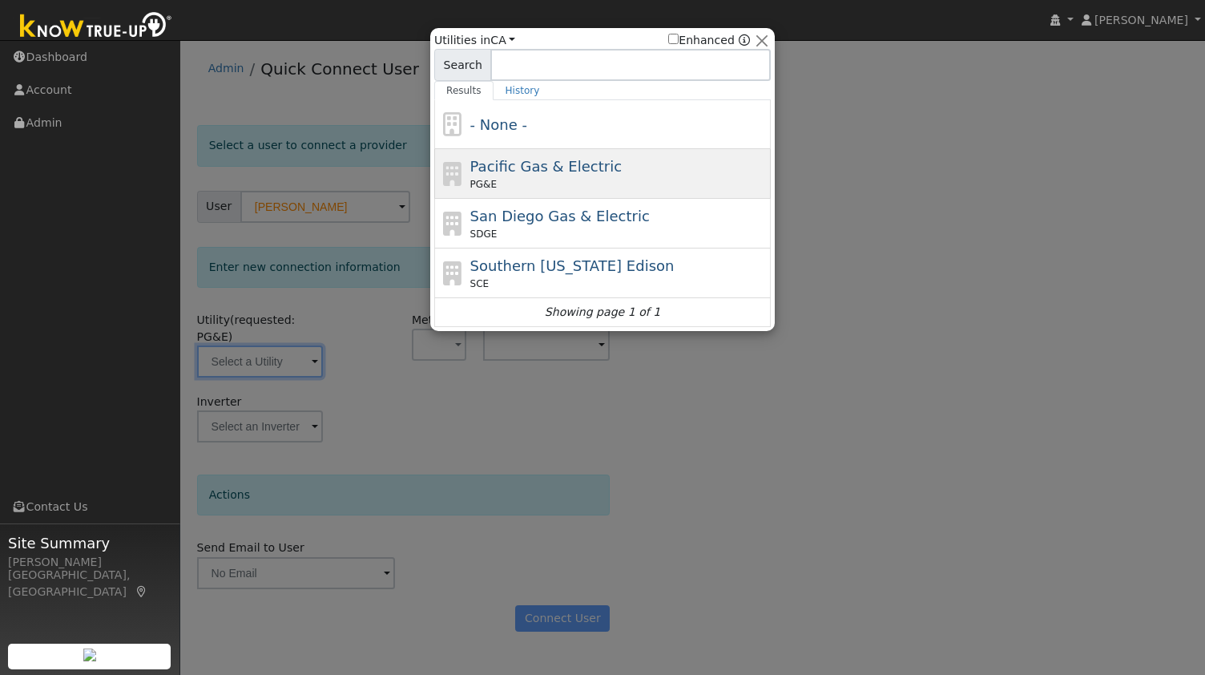
click at [533, 179] on div "PG&E" at bounding box center [618, 184] width 297 height 14
type input "PG&E"
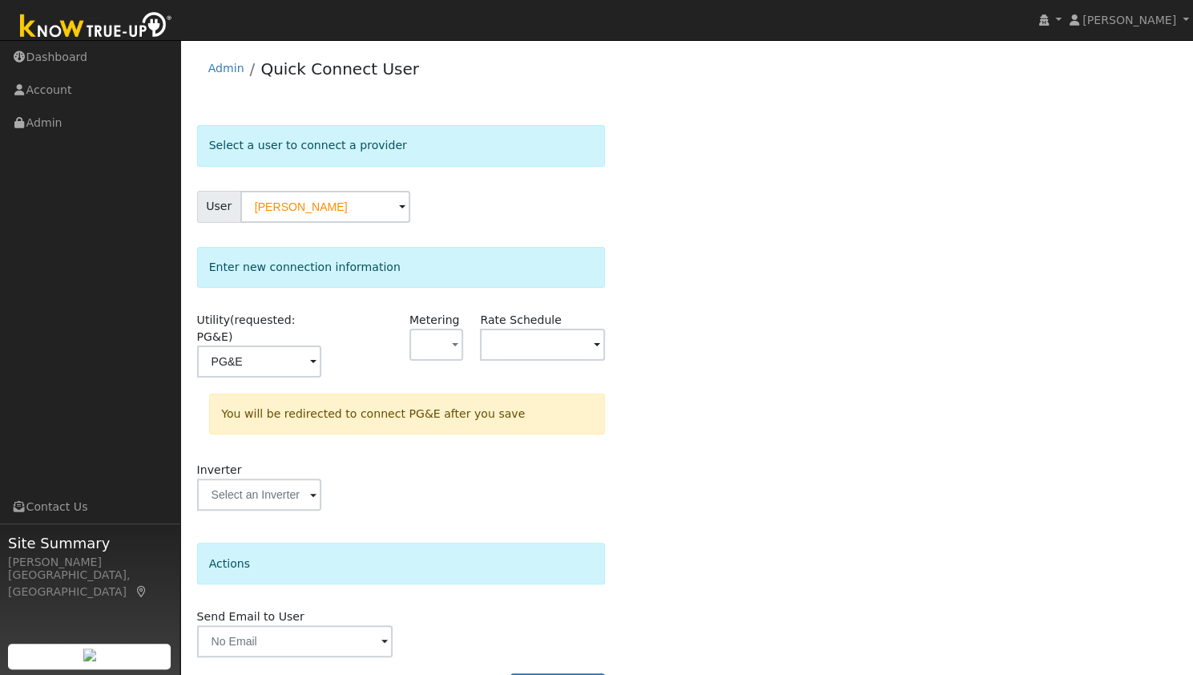
scroll to position [30, 0]
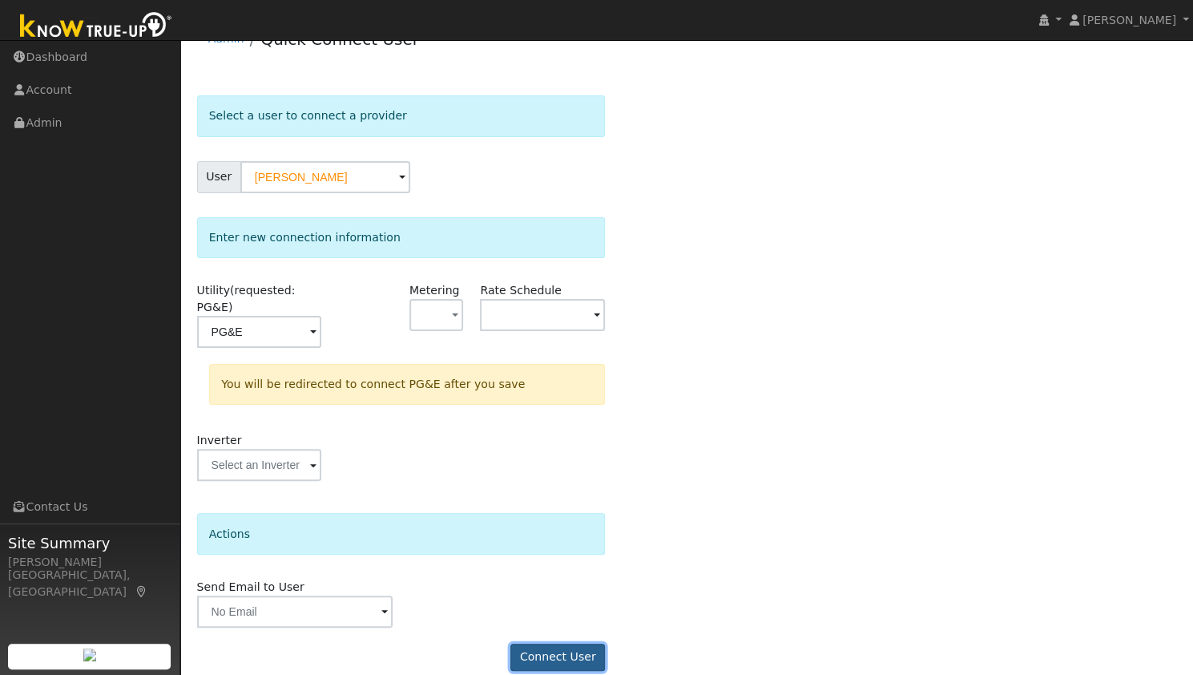
click at [558, 643] on button "Connect User" at bounding box center [557, 656] width 95 height 27
